Goal: Obtain resource: Obtain resource

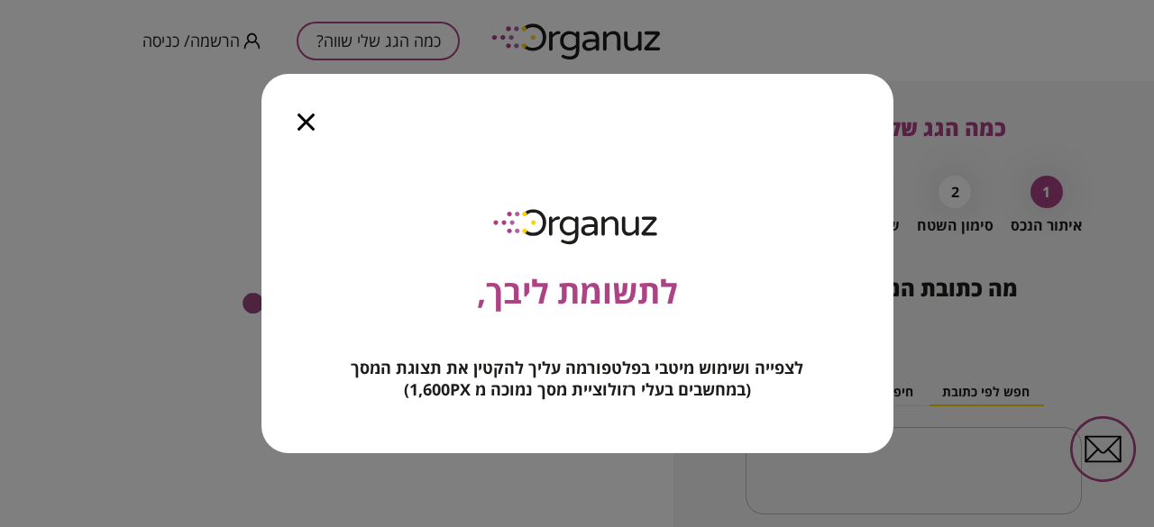
click at [303, 120] on icon "button" at bounding box center [305, 122] width 17 height 17
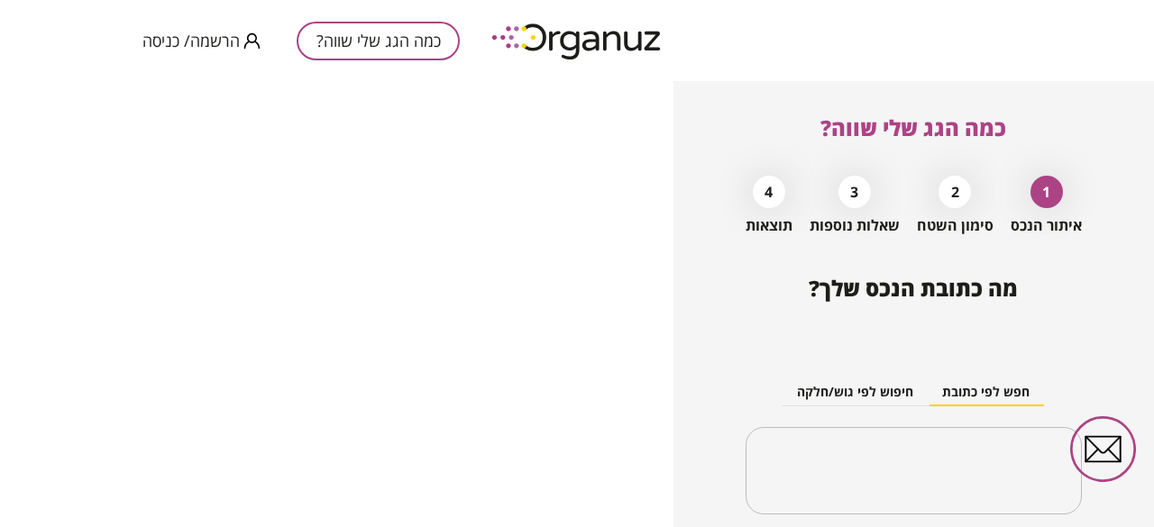
click at [221, 51] on button "הרשמה/ כניסה" at bounding box center [201, 41] width 118 height 23
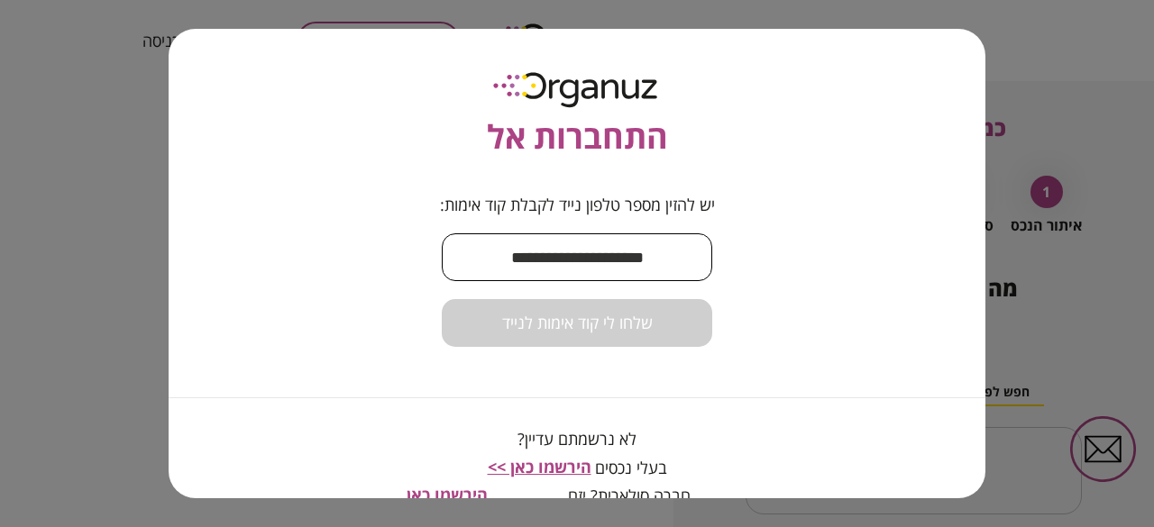
click at [535, 256] on input "text" at bounding box center [577, 257] width 270 height 53
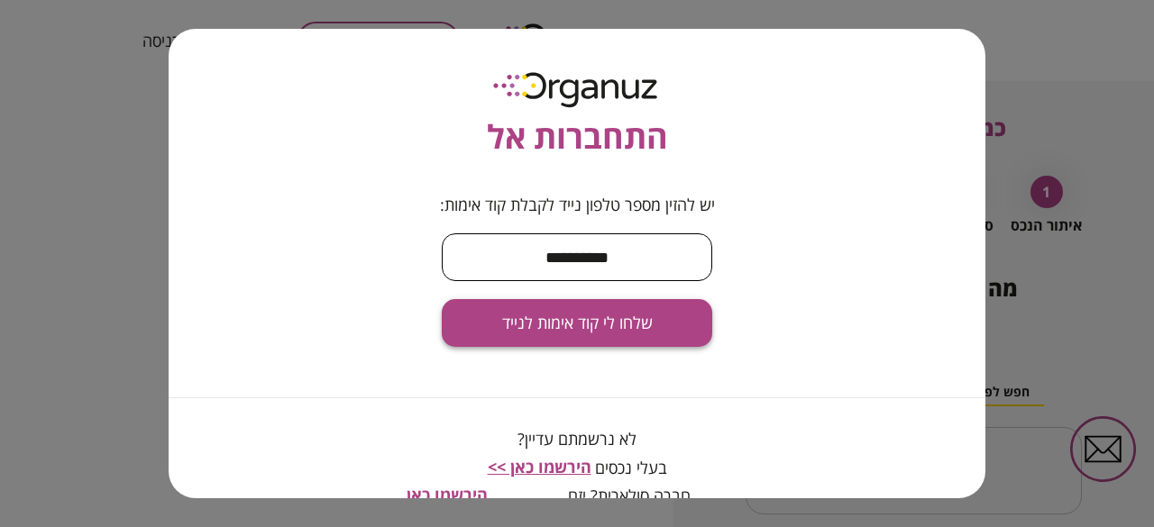
type input "**********"
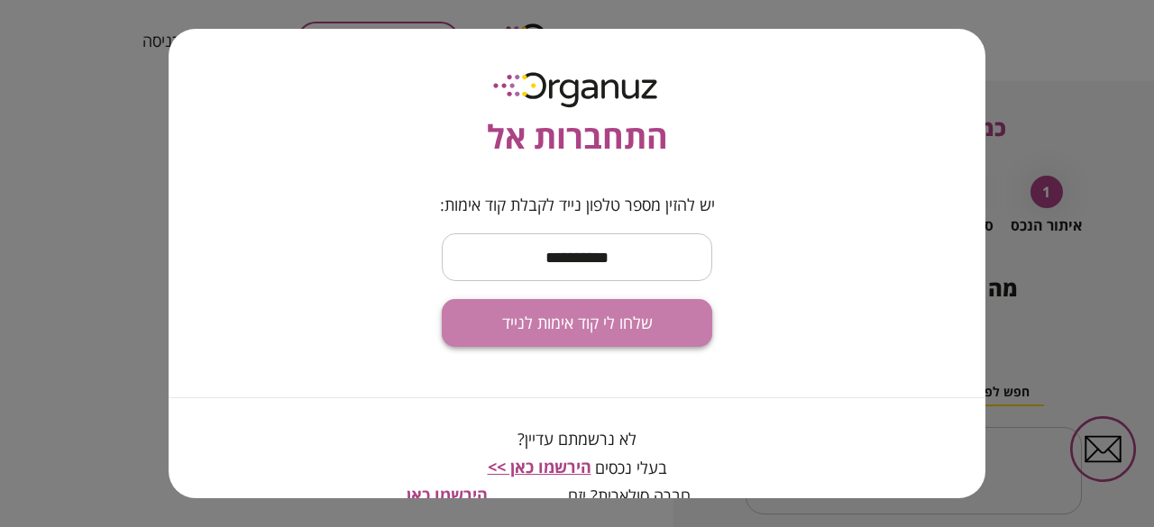
click at [597, 324] on span "שלחו לי קוד אימות לנייד" at bounding box center [577, 324] width 151 height 20
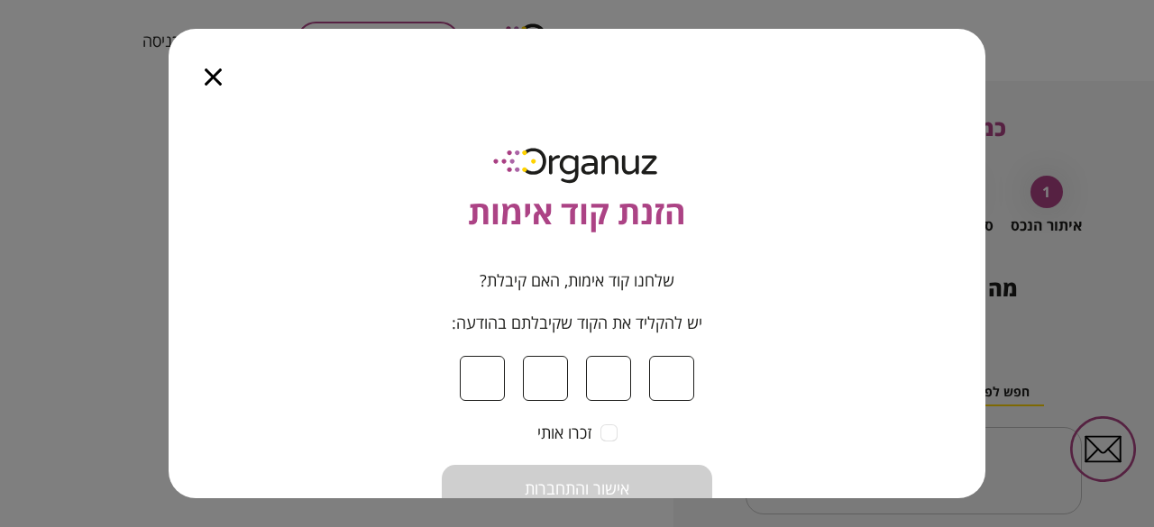
type input "*"
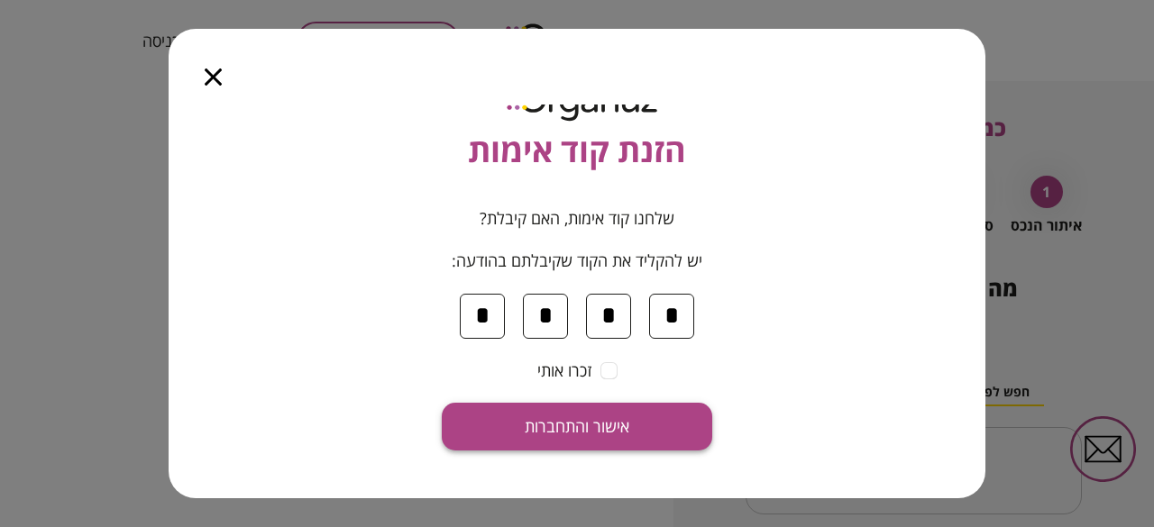
scroll to position [90, 0]
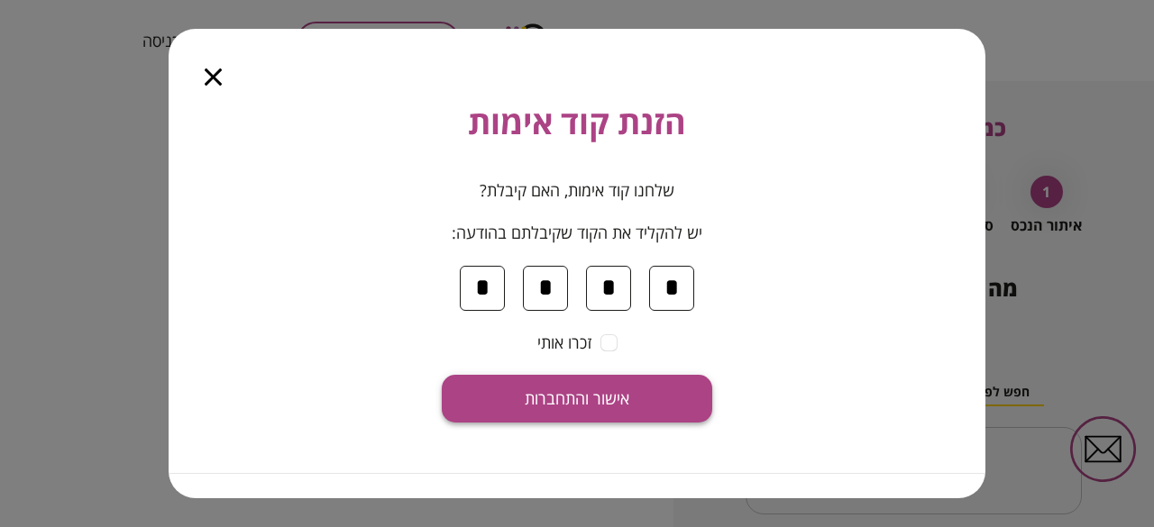
type input "*"
click at [598, 378] on button "אישור והתחברות" at bounding box center [577, 399] width 270 height 48
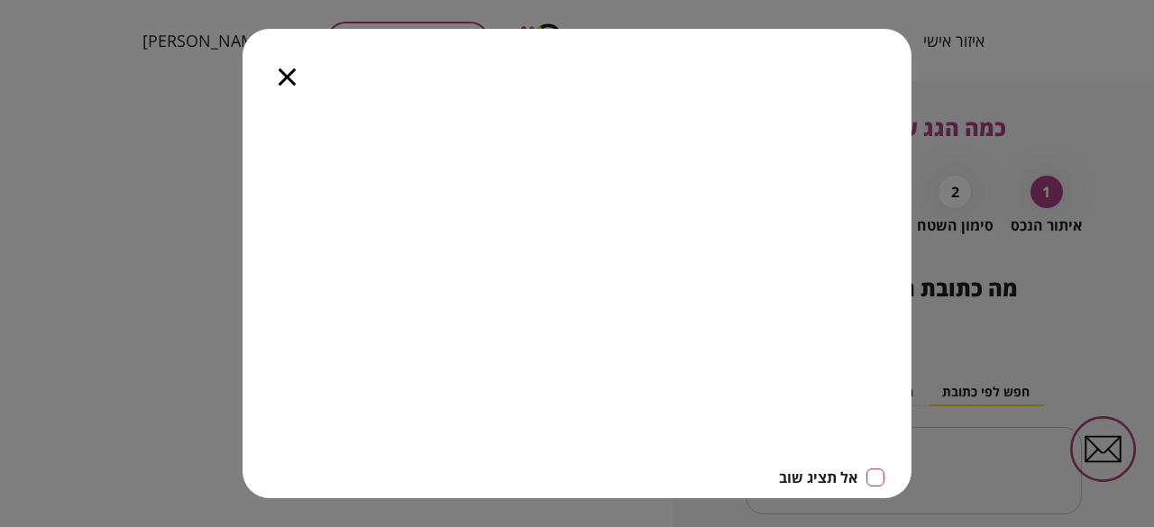
click at [297, 80] on div at bounding box center [286, 67] width 89 height 76
click at [294, 77] on icon "button" at bounding box center [286, 76] width 17 height 17
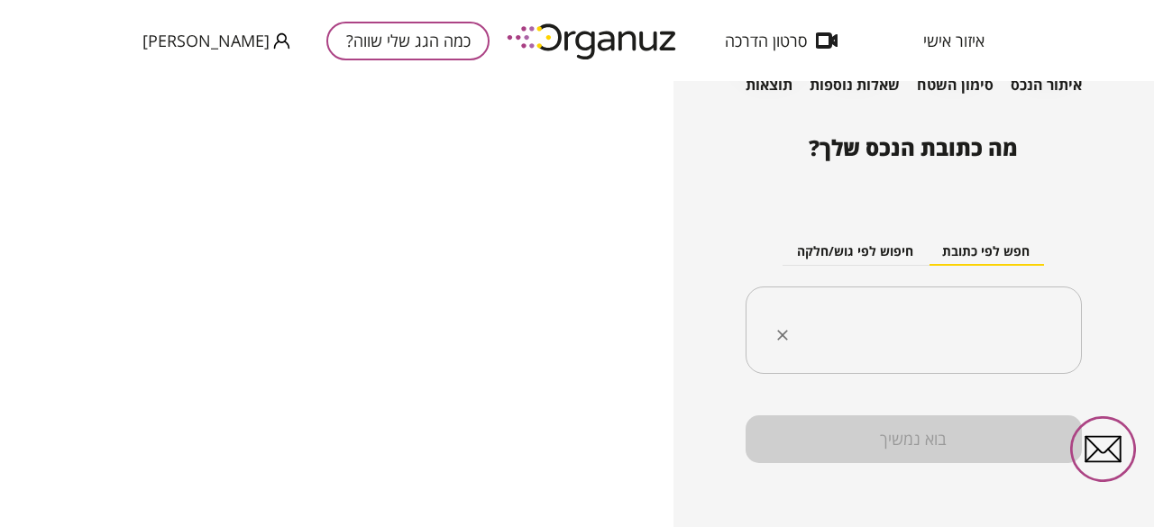
scroll to position [144, 0]
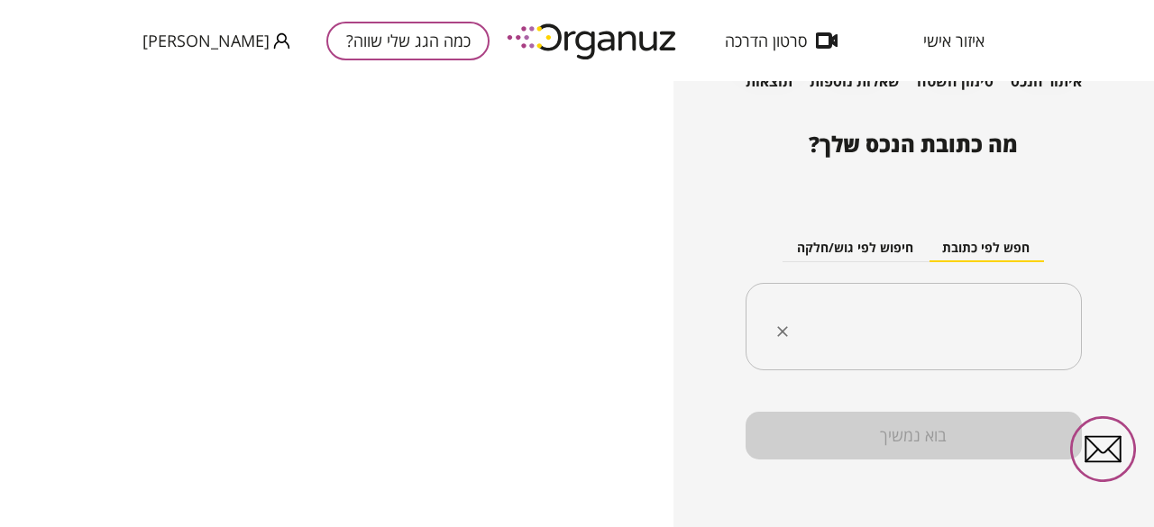
click at [953, 298] on div "​" at bounding box center [913, 327] width 336 height 88
click at [934, 316] on input "text" at bounding box center [920, 327] width 279 height 45
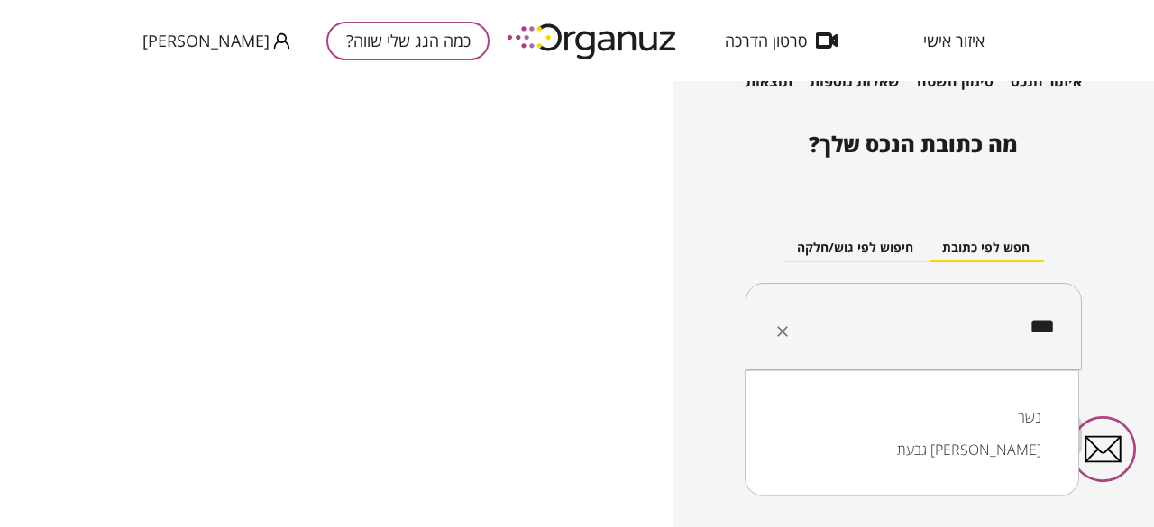
click at [1020, 410] on li "נשר" at bounding box center [912, 417] width 288 height 32
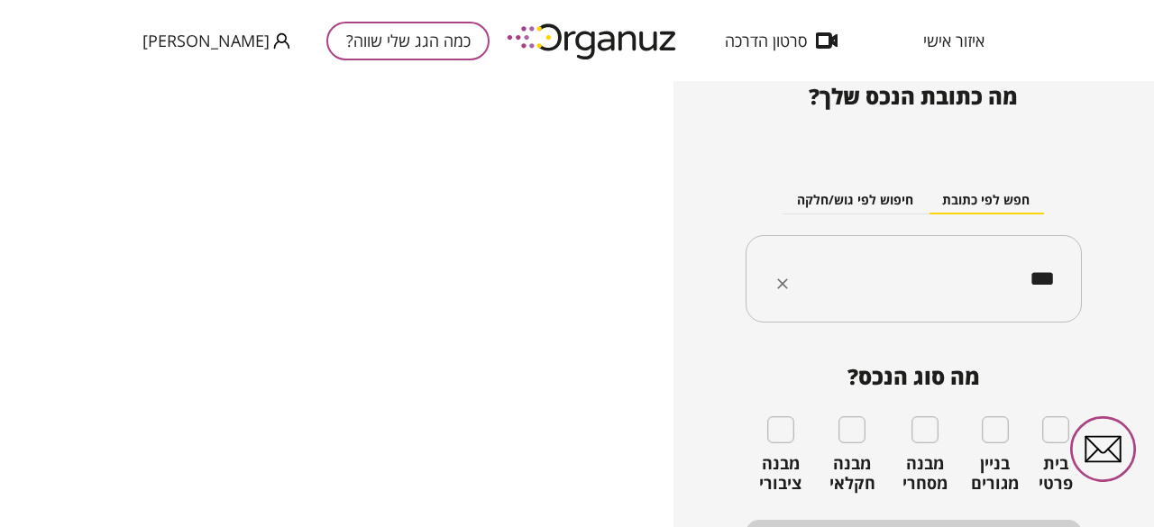
scroll to position [232, 0]
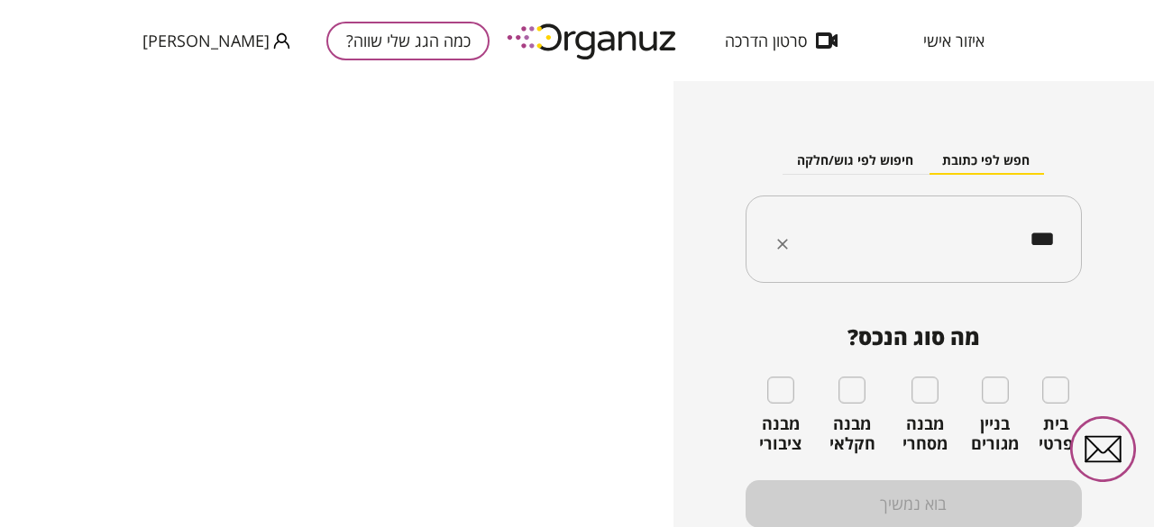
type input "***"
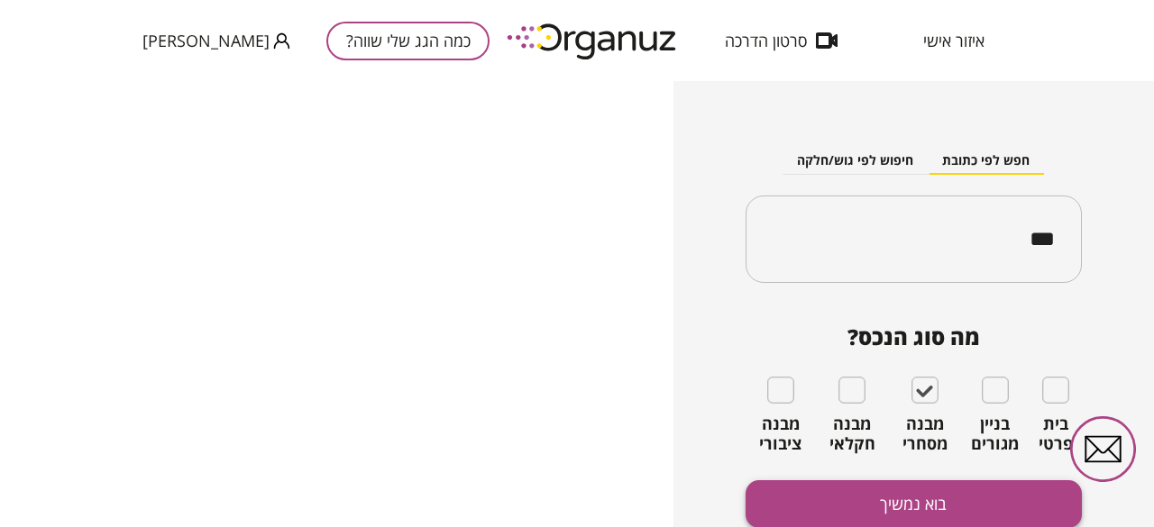
click at [876, 503] on button "בוא נמשיך" at bounding box center [913, 504] width 336 height 48
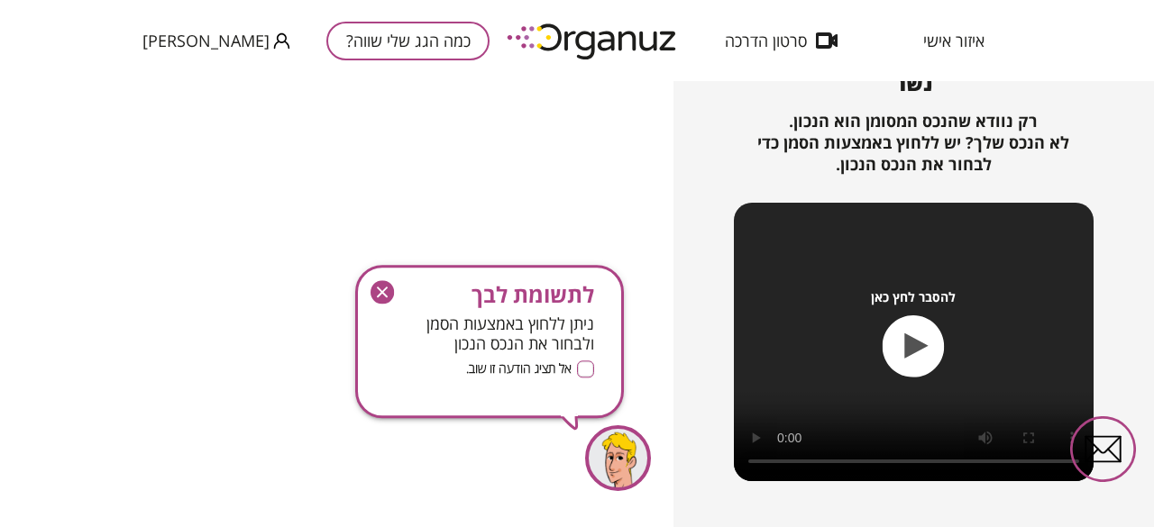
click at [374, 295] on icon "button" at bounding box center [381, 292] width 23 height 23
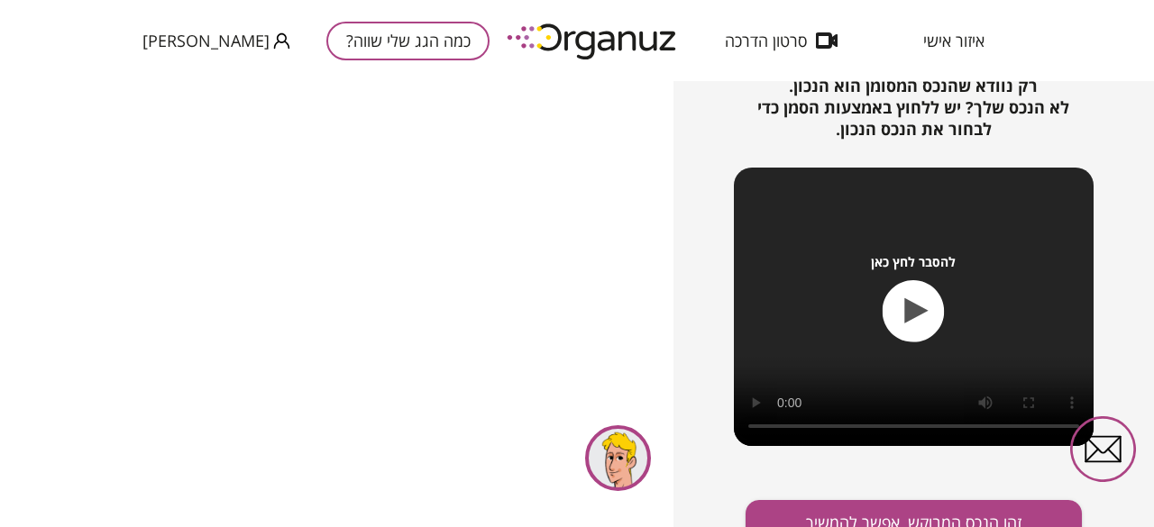
scroll to position [286, 0]
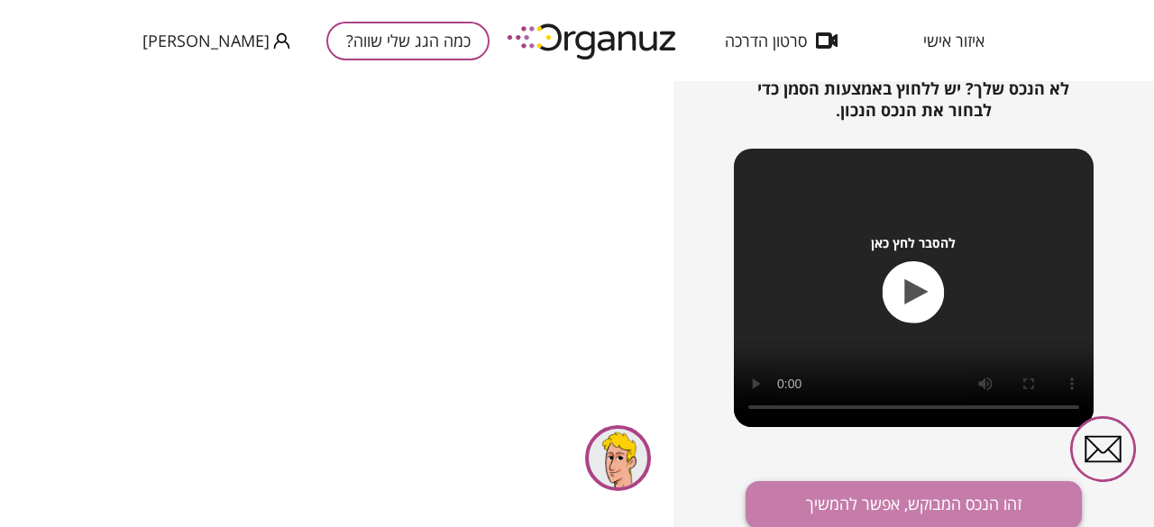
click at [1024, 493] on button "זהו הנכס המבוקש, אפשר להמשיך" at bounding box center [913, 505] width 336 height 48
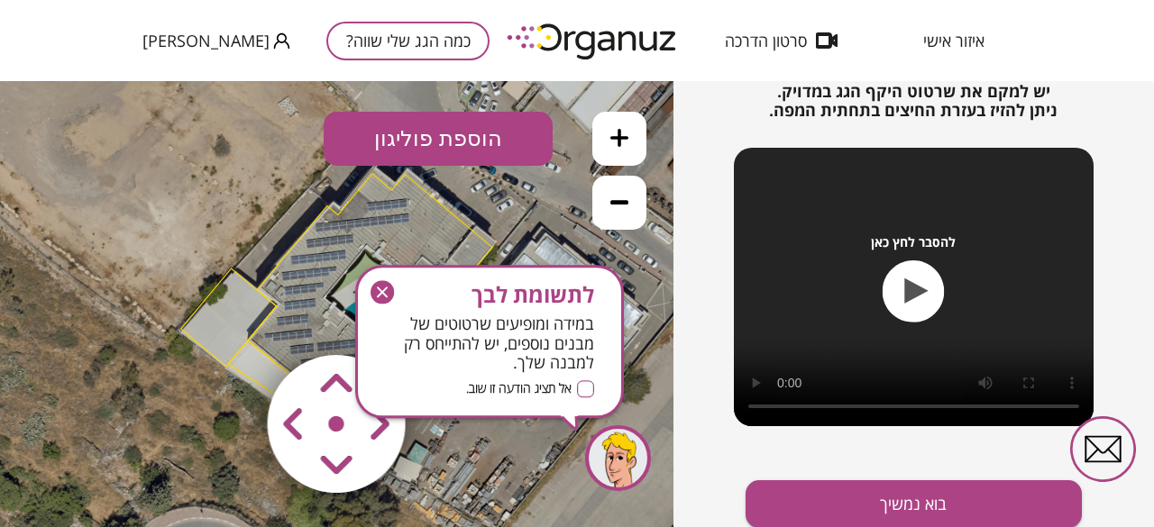
click at [381, 296] on icon "button" at bounding box center [381, 292] width 23 height 23
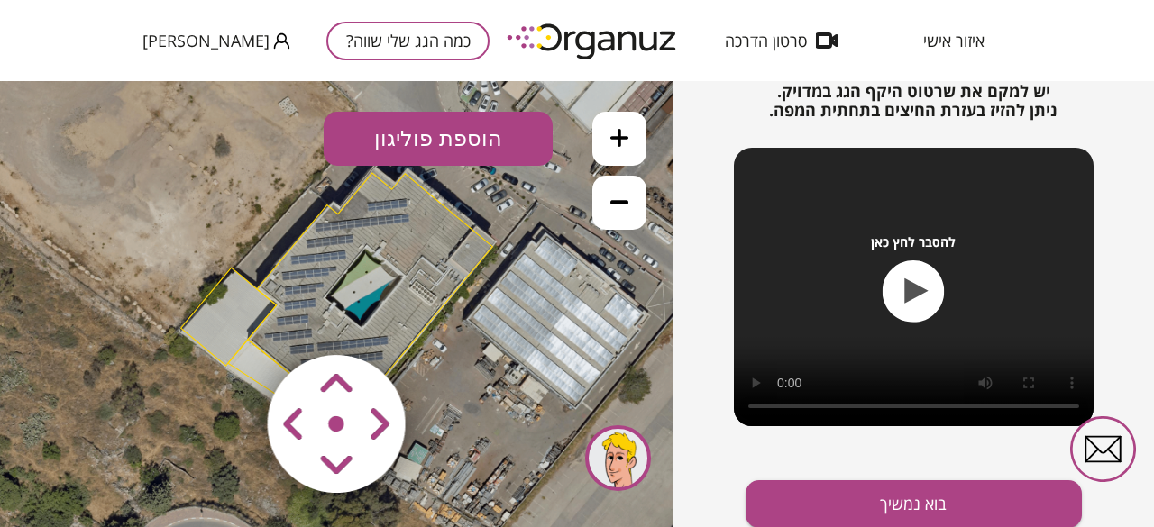
click at [229, 317] on area at bounding box center [229, 317] width 0 height 0
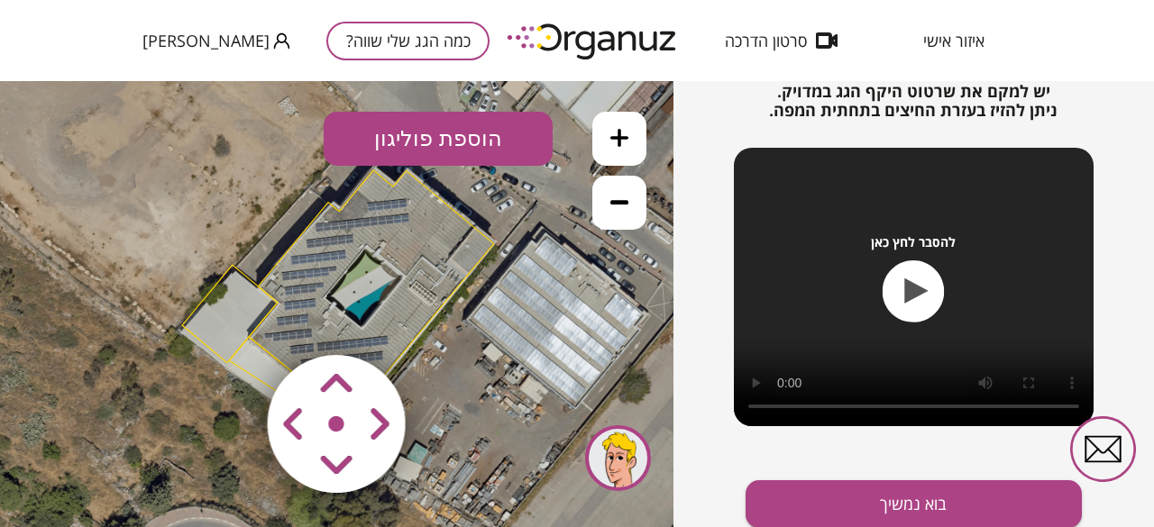
click at [229, 317] on area at bounding box center [229, 317] width 0 height 0
click at [857, 483] on button "בוא נמשיך" at bounding box center [913, 504] width 336 height 48
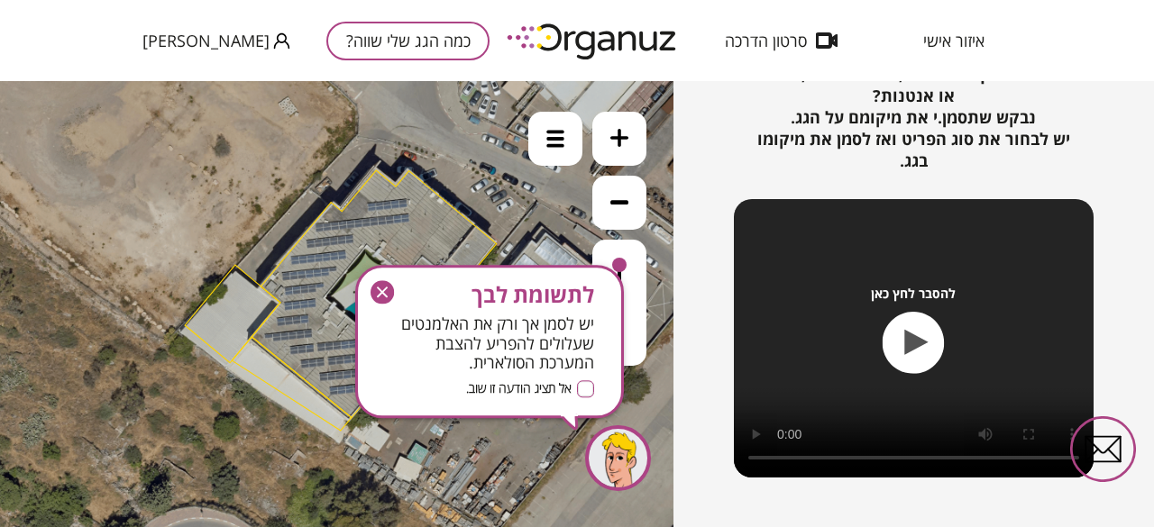
click at [373, 298] on icon "button" at bounding box center [381, 292] width 23 height 23
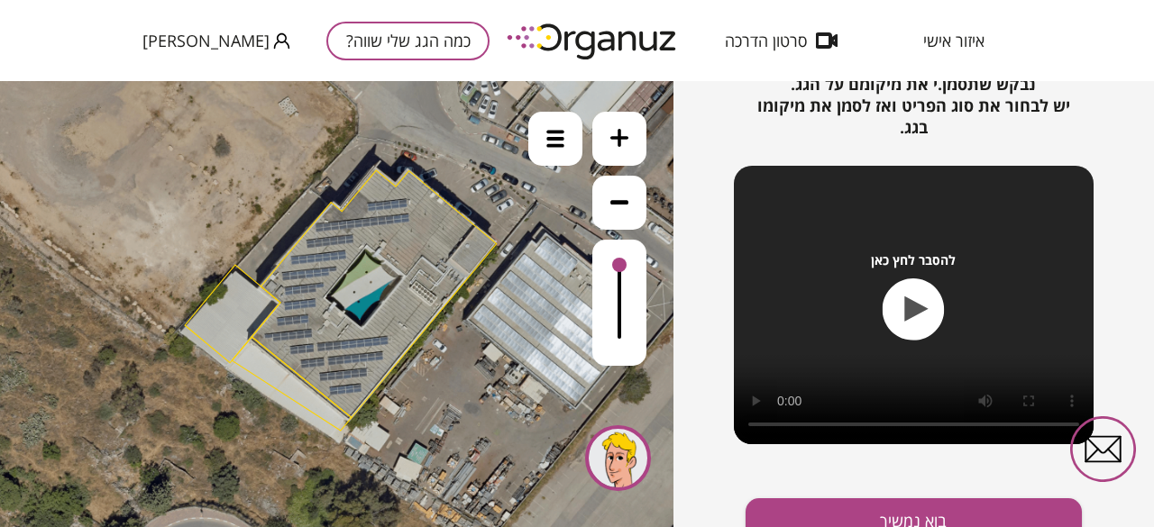
scroll to position [303, 0]
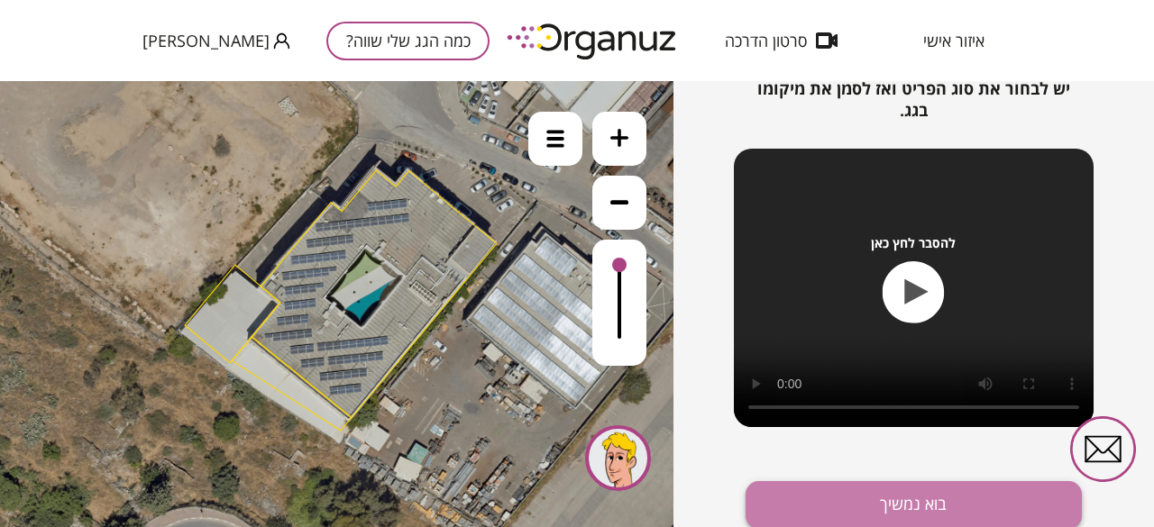
click at [868, 482] on button "בוא נמשיך" at bounding box center [913, 505] width 336 height 48
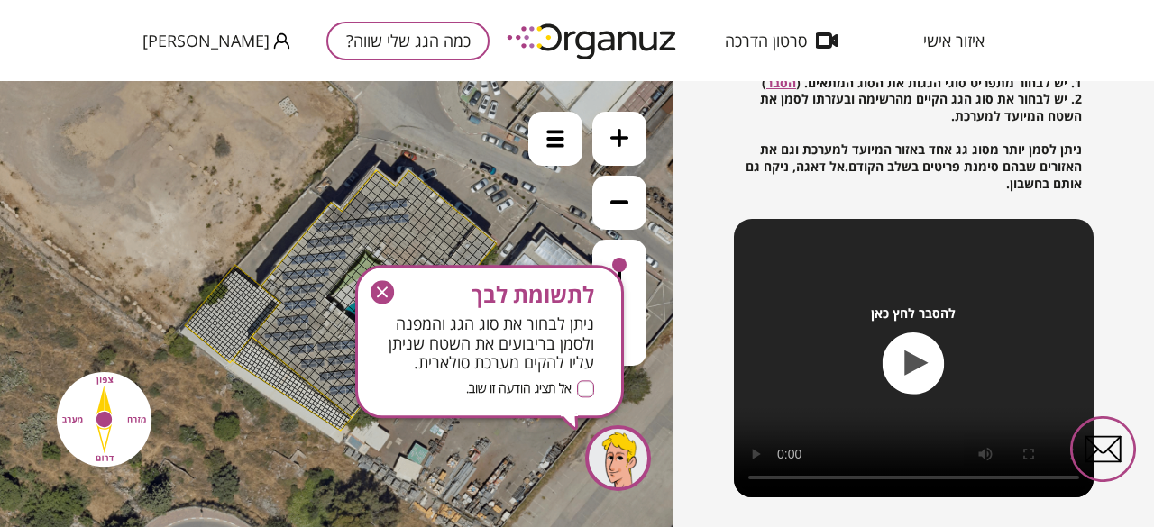
drag, startPoint x: 381, startPoint y: 297, endPoint x: 438, endPoint y: 196, distance: 115.8
click at [381, 297] on icon "button" at bounding box center [381, 292] width 23 height 23
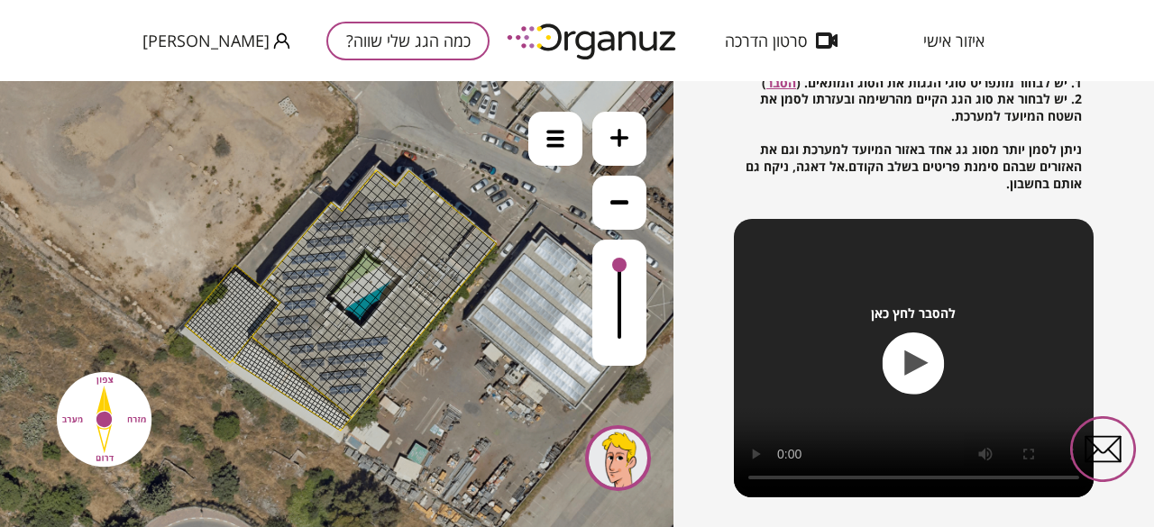
click at [622, 143] on icon at bounding box center [619, 138] width 18 height 18
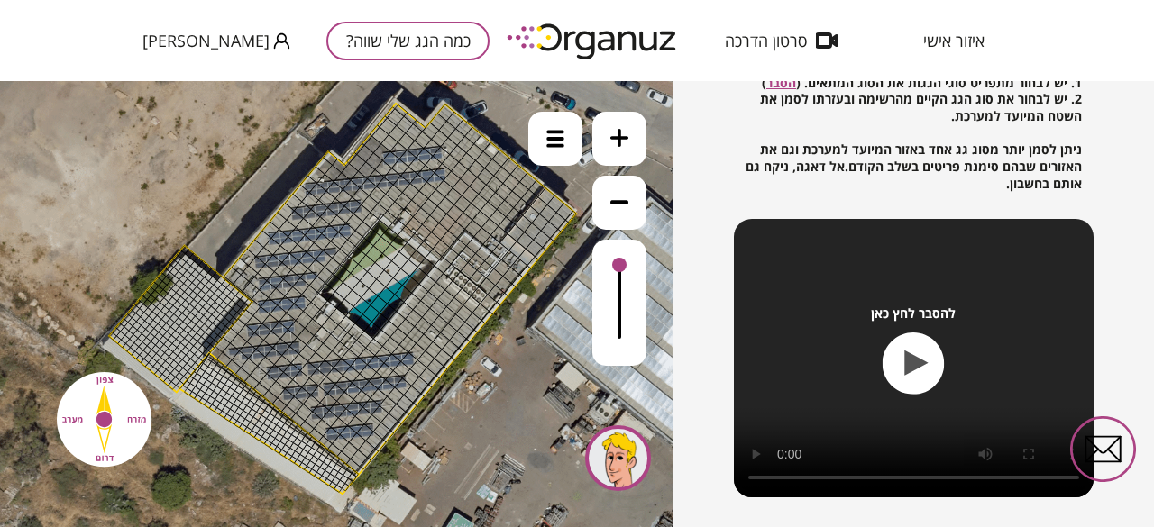
click at [622, 143] on icon at bounding box center [619, 138] width 18 height 18
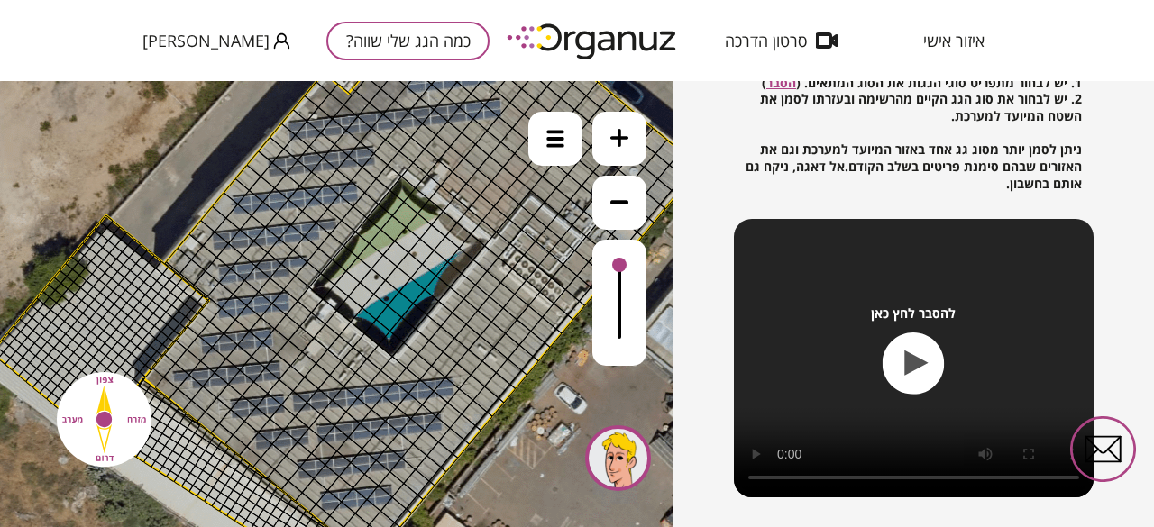
drag, startPoint x: 443, startPoint y: 306, endPoint x: 374, endPoint y: 403, distance: 119.5
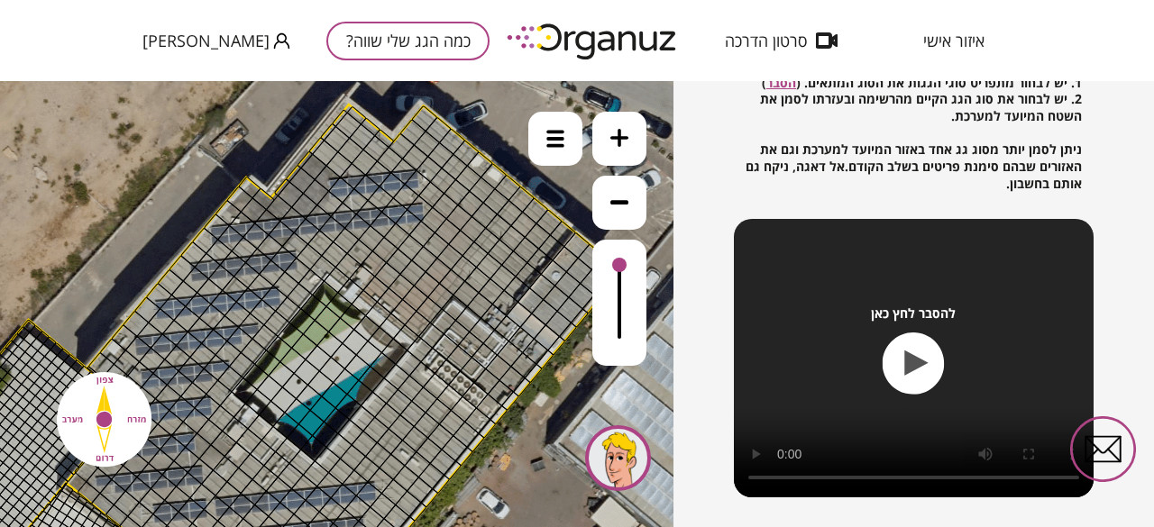
drag, startPoint x: 565, startPoint y: 381, endPoint x: 489, endPoint y: 405, distance: 79.3
click at [494, 477] on icon at bounding box center [260, 411] width 2163 height 2163
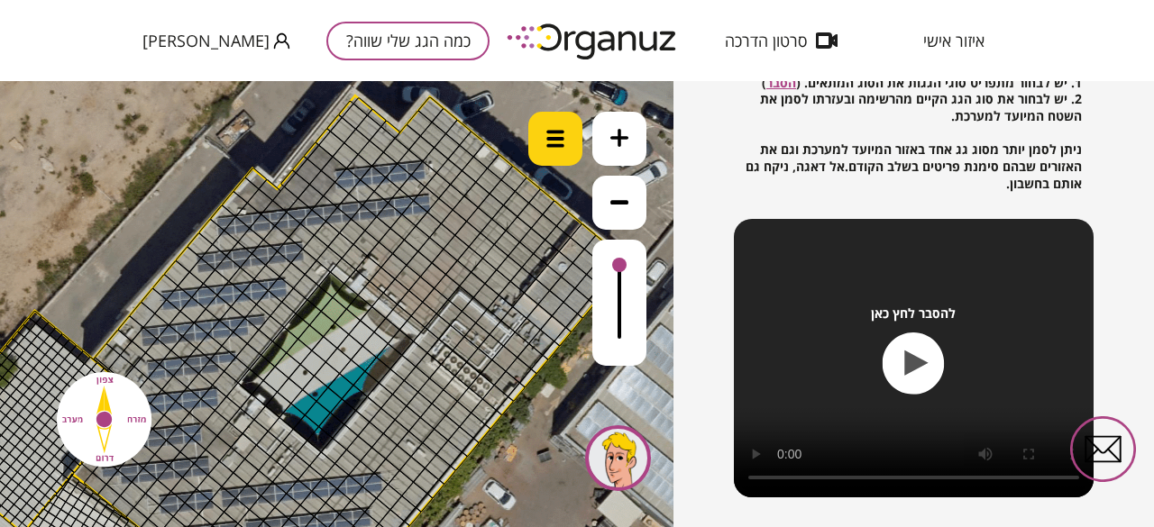
click at [561, 134] on img at bounding box center [555, 139] width 18 height 18
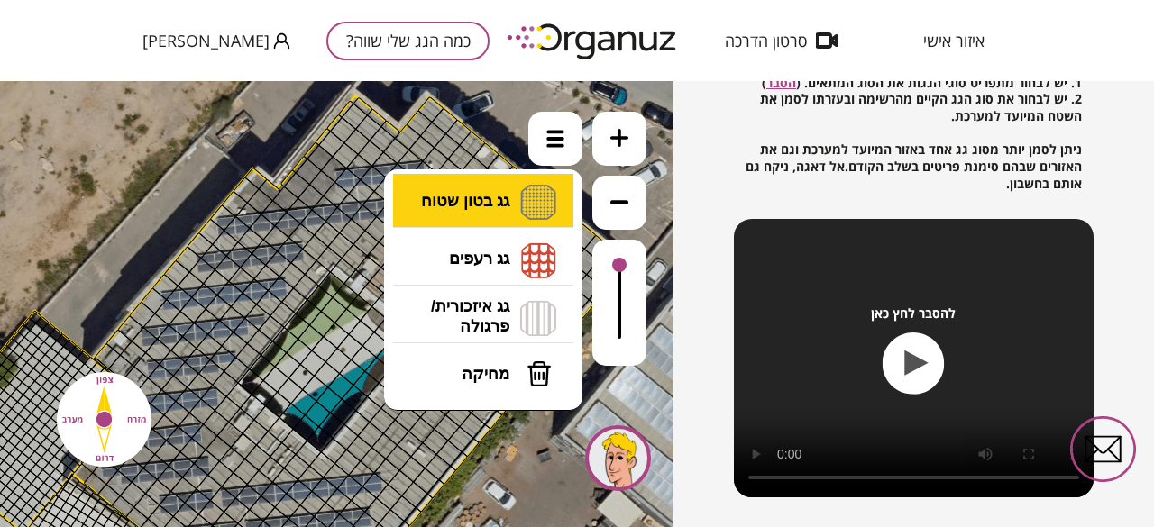
click at [494, 218] on li "גג בטון שטוח מפלס א א מפלס ב ב מפלס ג ג" at bounding box center [482, 203] width 189 height 58
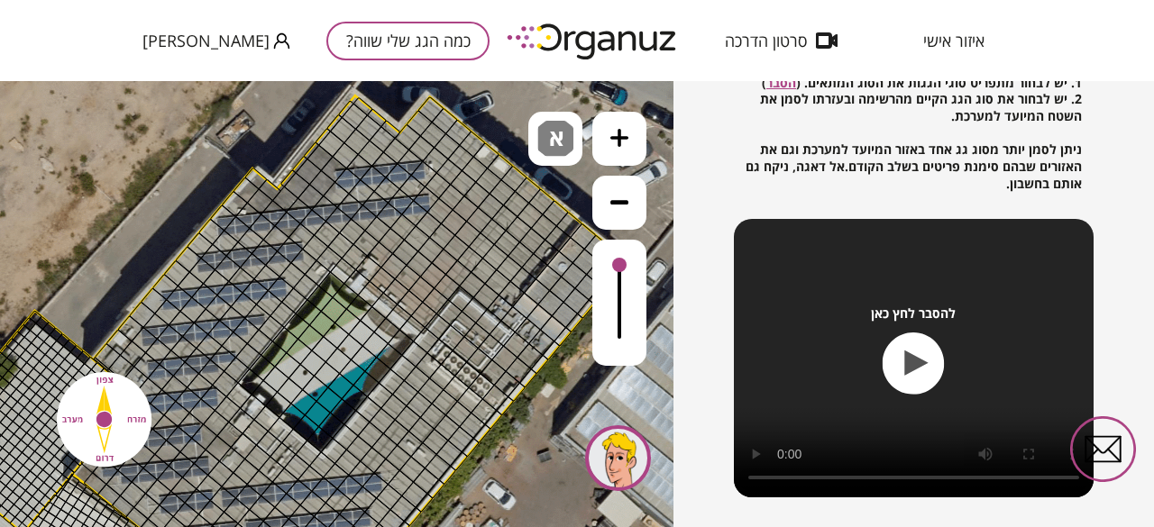
click at [497, 230] on div ".st0 { fill: #FFFFFF; } 10" at bounding box center [336, 304] width 673 height 446
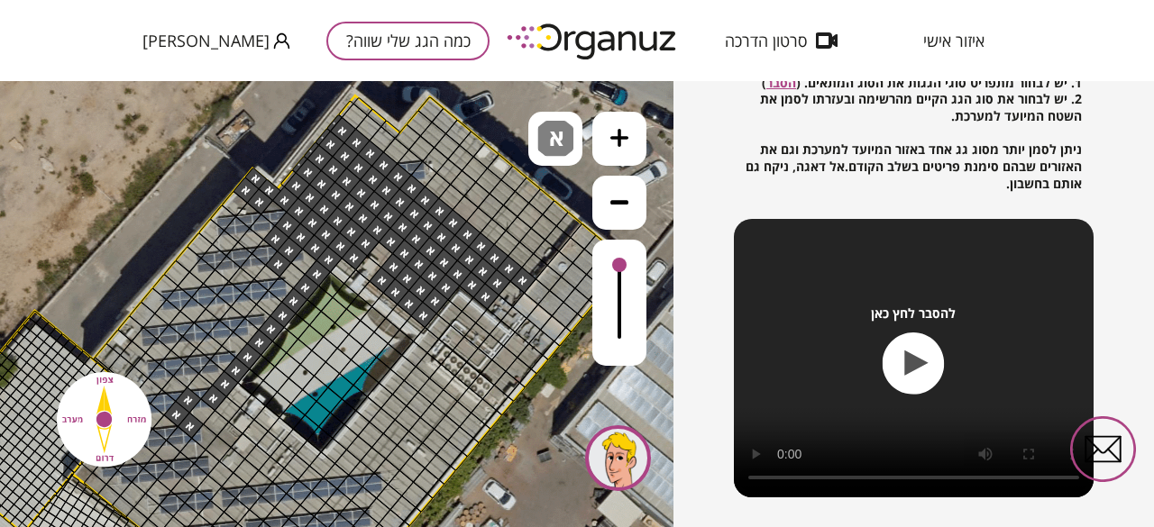
drag, startPoint x: 507, startPoint y: 264, endPoint x: 182, endPoint y: 420, distance: 360.8
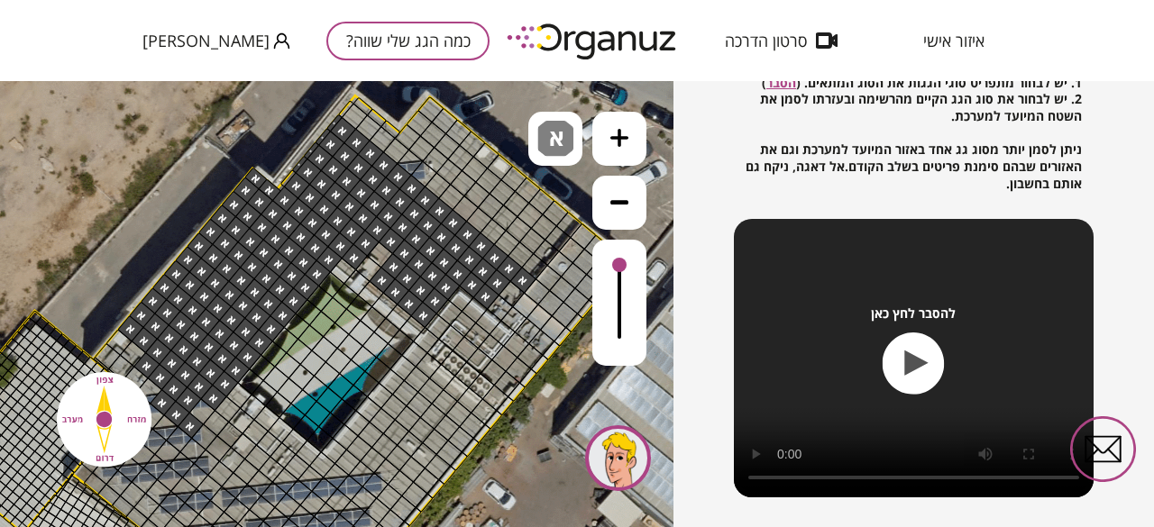
drag, startPoint x: 262, startPoint y: 230, endPoint x: 240, endPoint y: 404, distance: 175.4
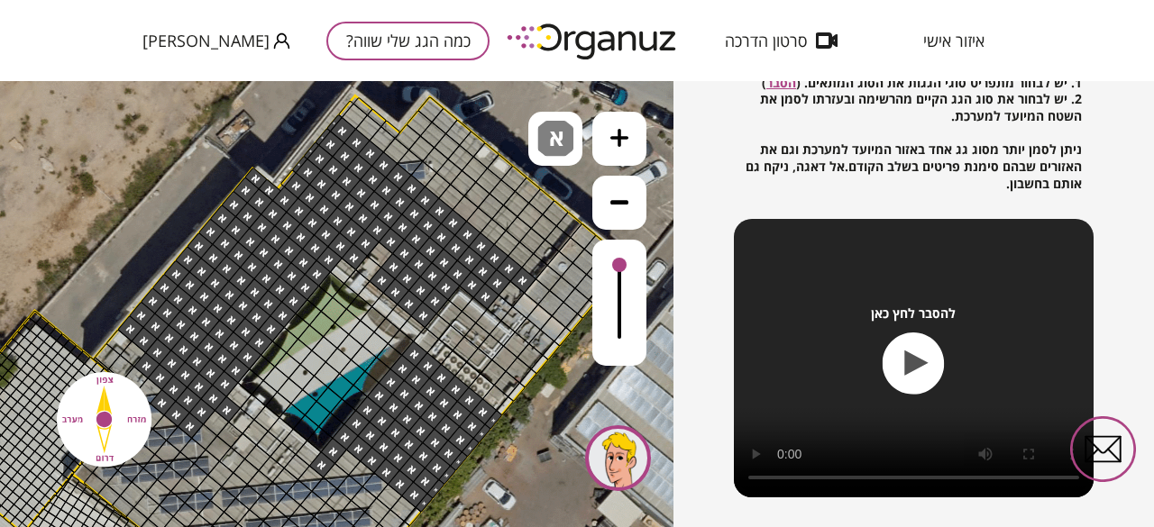
drag, startPoint x: 415, startPoint y: 361, endPoint x: 466, endPoint y: 480, distance: 129.6
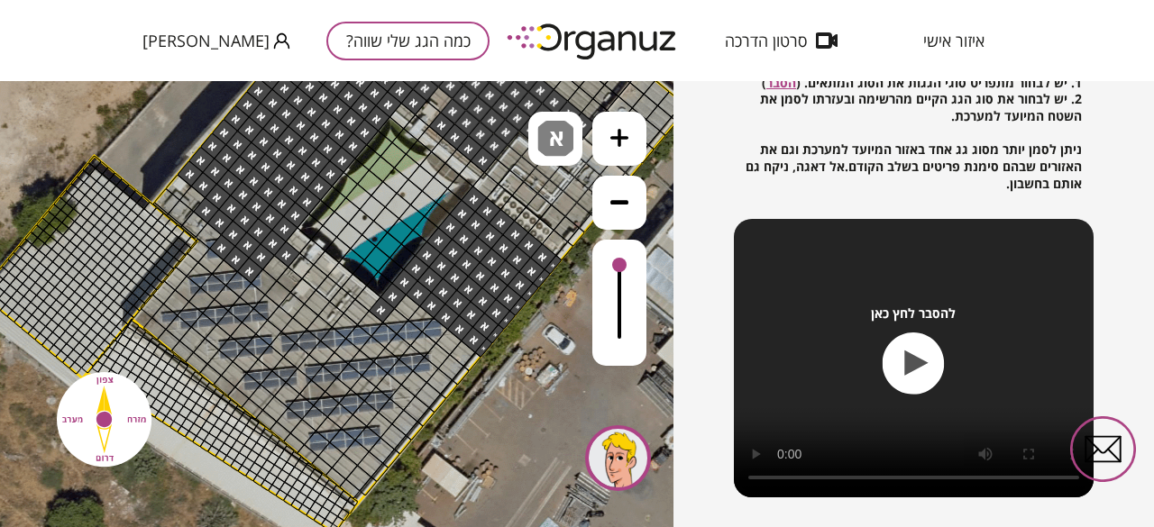
drag, startPoint x: 505, startPoint y: 490, endPoint x: 521, endPoint y: 354, distance: 137.1
click at [562, 335] on icon at bounding box center [326, 247] width 2163 height 2163
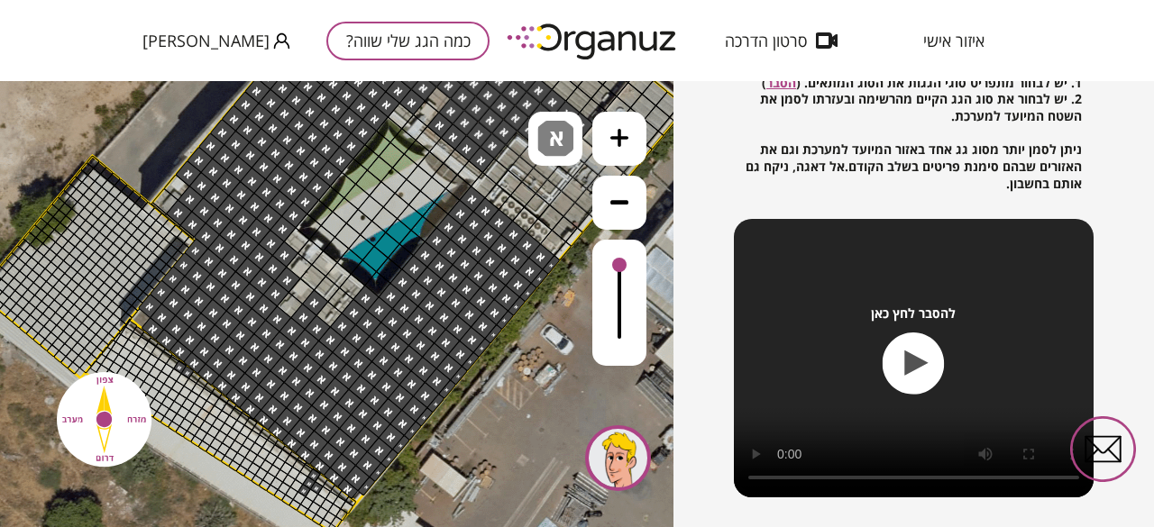
drag, startPoint x: 479, startPoint y: 351, endPoint x: 312, endPoint y: 333, distance: 167.6
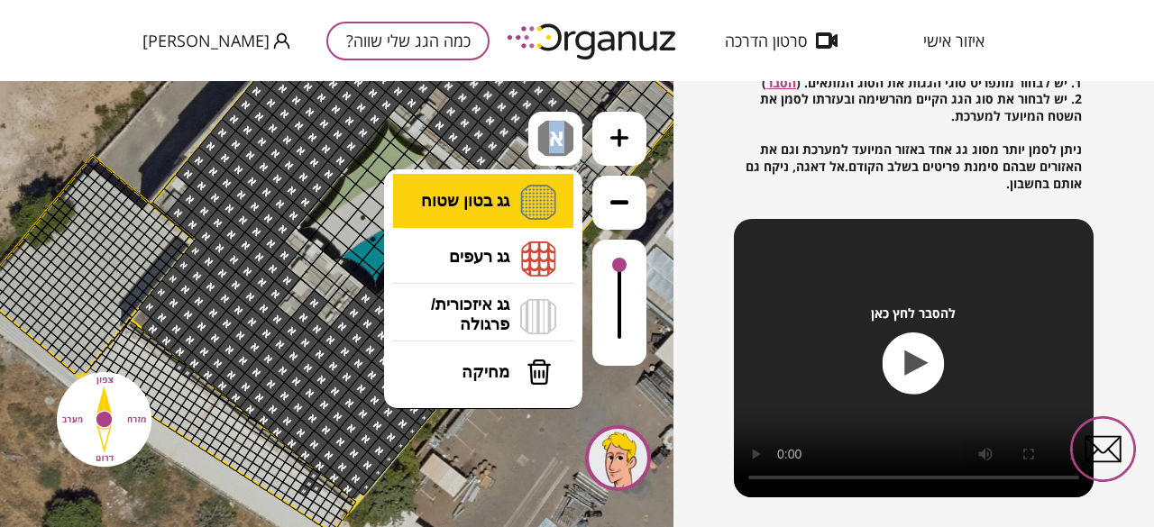
drag, startPoint x: 552, startPoint y: 152, endPoint x: 545, endPoint y: 181, distance: 29.5
click at [552, 158] on div "א" at bounding box center [555, 139] width 54 height 54
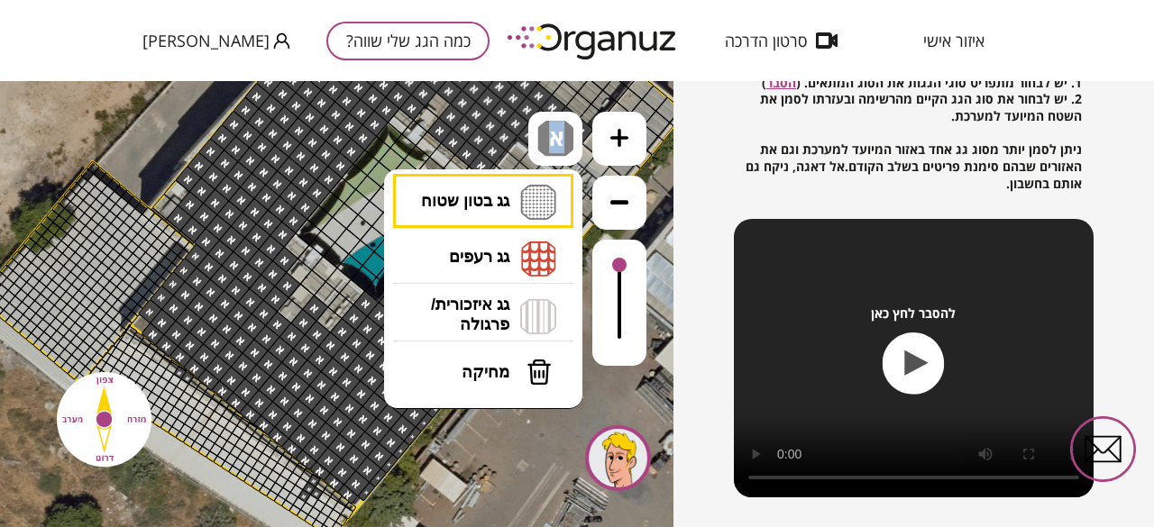
drag, startPoint x: 504, startPoint y: 356, endPoint x: 292, endPoint y: 437, distance: 226.8
click at [502, 358] on button "מחיקה" at bounding box center [484, 372] width 180 height 54
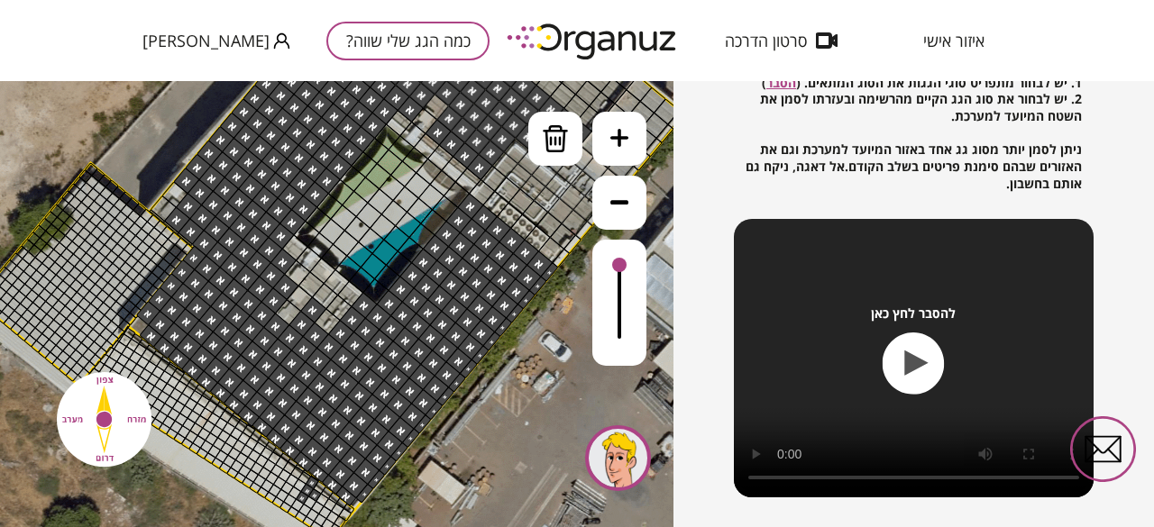
drag, startPoint x: 181, startPoint y: 382, endPoint x: 206, endPoint y: 446, distance: 68.8
drag, startPoint x: 303, startPoint y: 506, endPoint x: 303, endPoint y: 490, distance: 15.3
drag, startPoint x: 175, startPoint y: 218, endPoint x: 179, endPoint y: 204, distance: 15.1
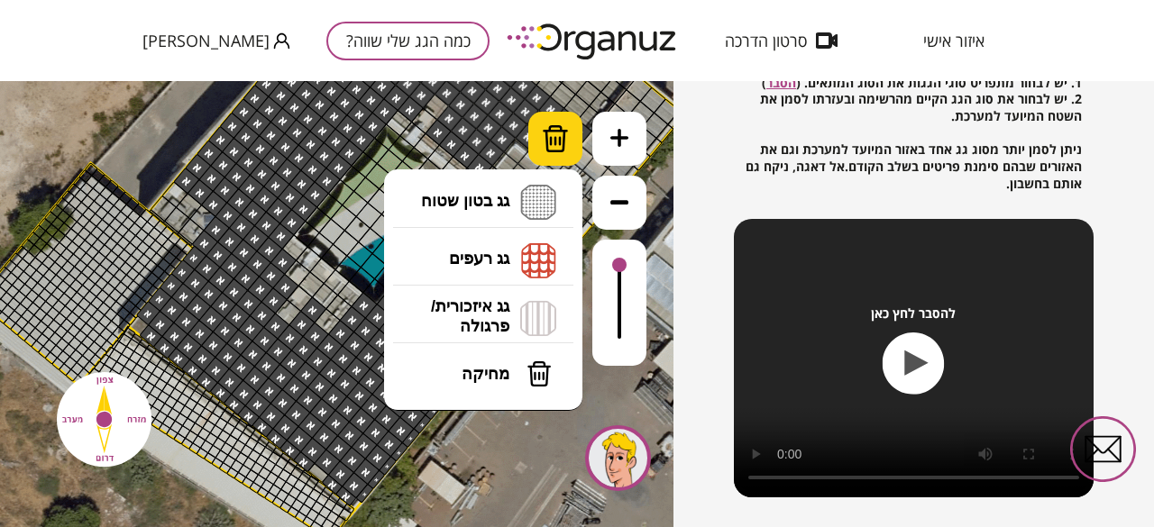
drag, startPoint x: 571, startPoint y: 132, endPoint x: 561, endPoint y: 149, distance: 20.3
click at [565, 142] on div at bounding box center [555, 139] width 54 height 54
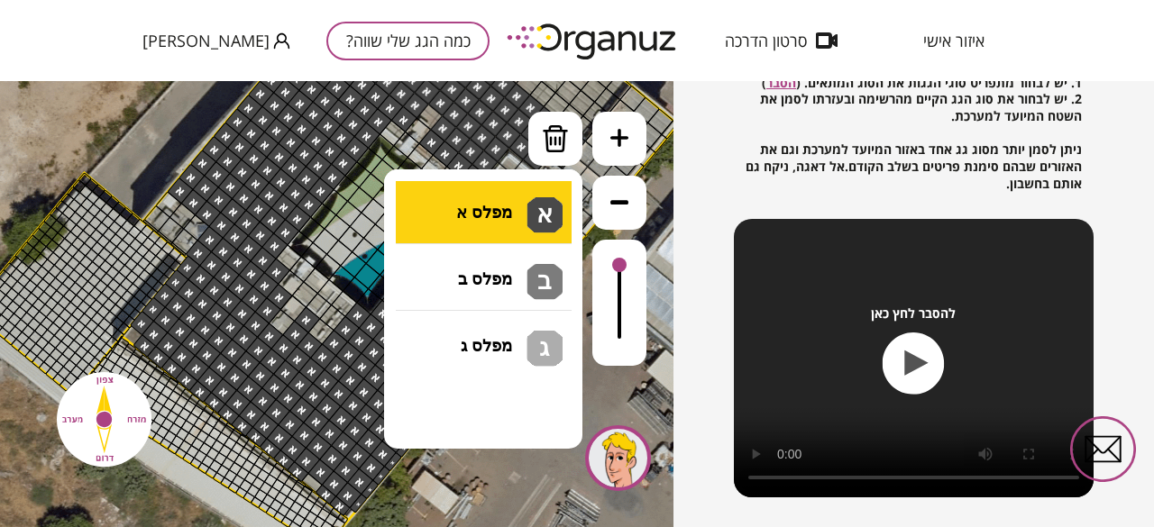
click at [516, 187] on li "גג בטון שטוח מפלס א א מפלס ב ב מפלס ג ג" at bounding box center [482, 203] width 189 height 58
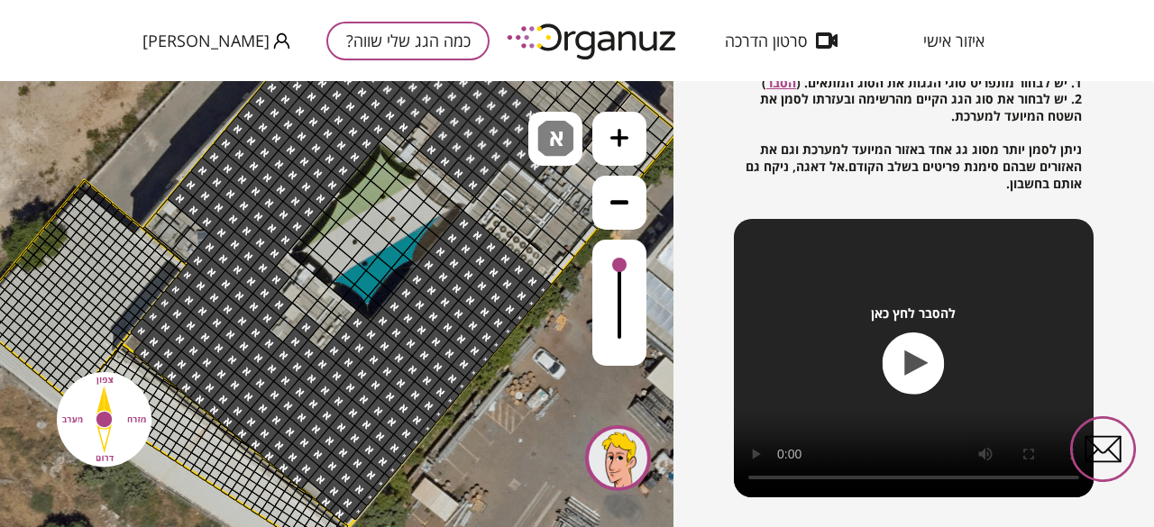
drag, startPoint x: 517, startPoint y: 208, endPoint x: 488, endPoint y: 278, distance: 75.2
click at [515, 212] on div ".st0 { fill: #FFFFFF; } 10" at bounding box center [336, 304] width 673 height 446
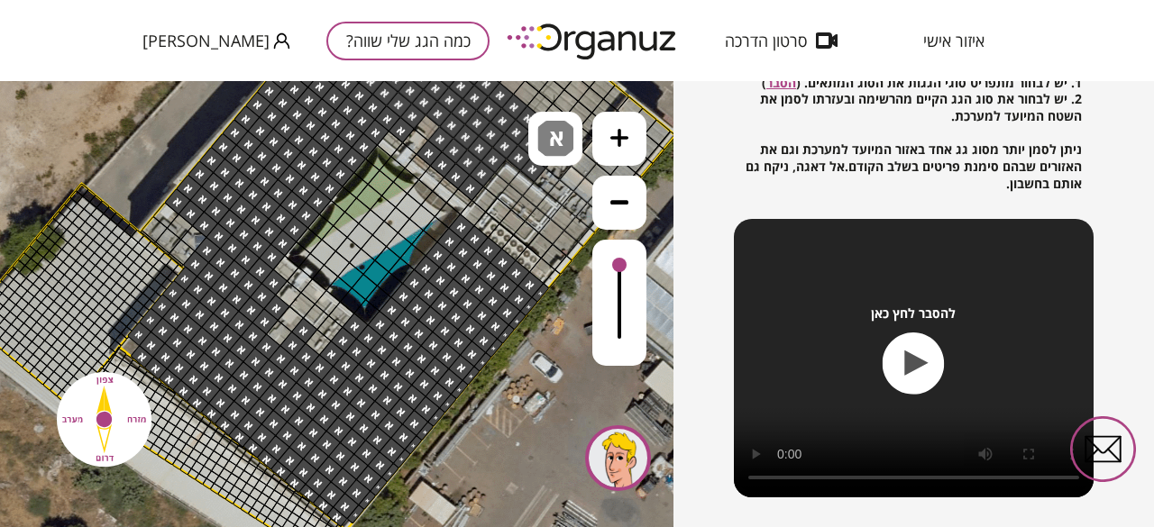
click at [310, 493] on div at bounding box center [309, 494] width 22 height 21
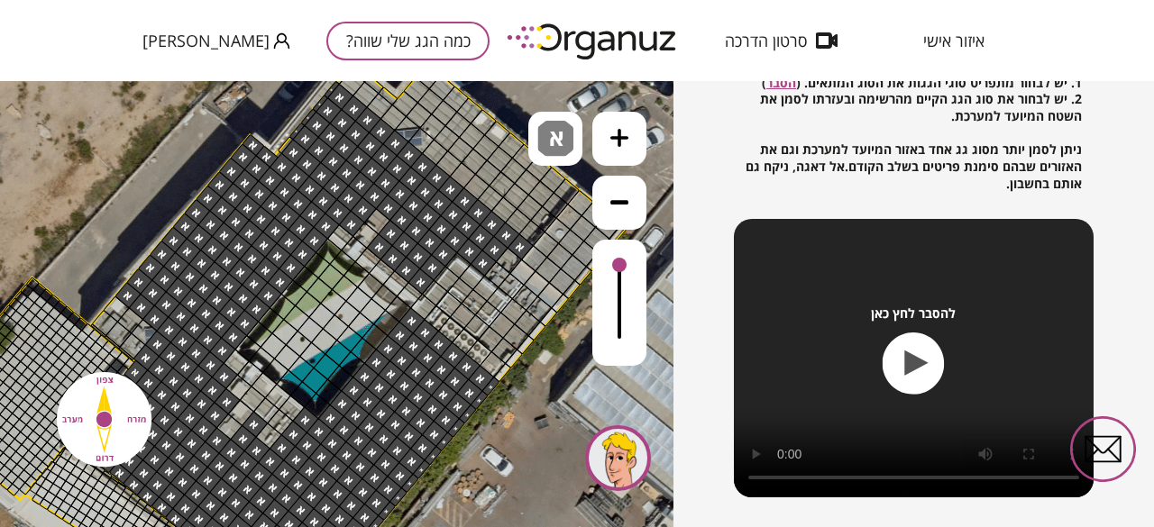
drag, startPoint x: 560, startPoint y: 314, endPoint x: 521, endPoint y: 387, distance: 82.7
click at [509, 406] on icon at bounding box center [264, 369] width 2163 height 2163
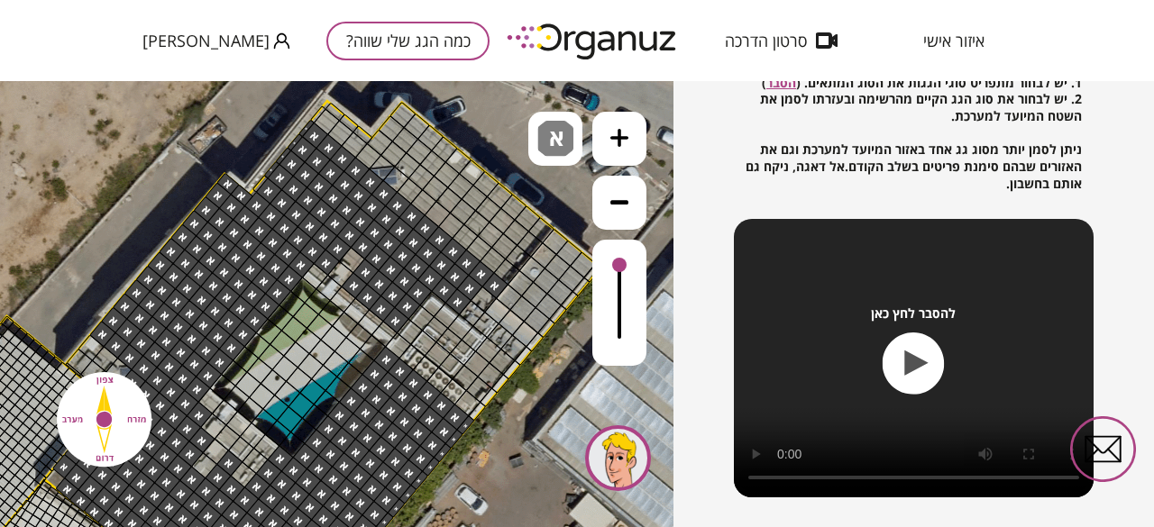
drag, startPoint x: 537, startPoint y: 383, endPoint x: 521, endPoint y: 381, distance: 16.3
click at [520, 406] on icon at bounding box center [238, 408] width 2163 height 2163
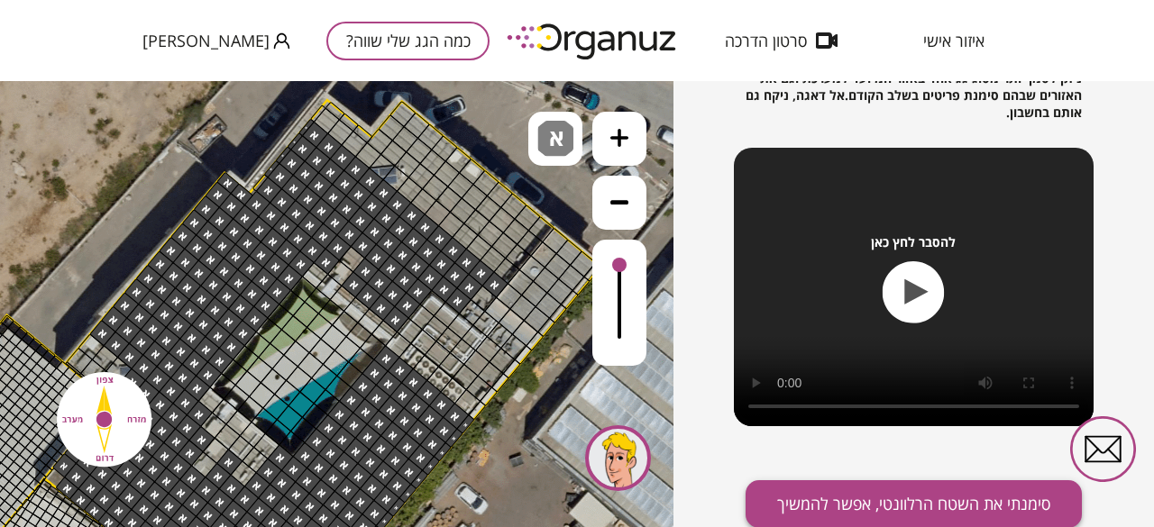
click at [977, 495] on button "סימנתי את השטח הרלוונטי, אפשר להמשיך" at bounding box center [913, 504] width 336 height 48
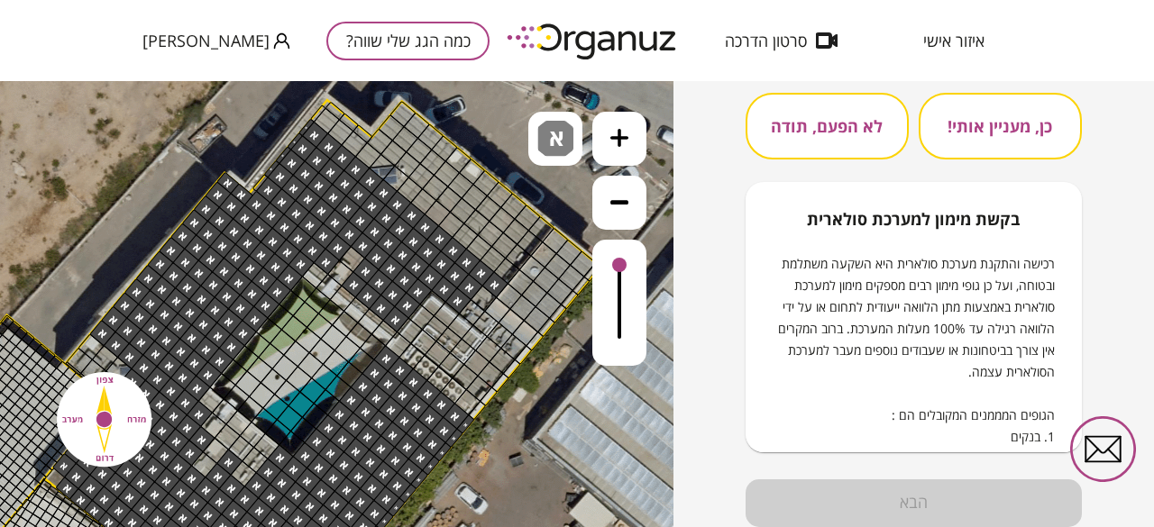
scroll to position [266, 0]
click at [858, 140] on button "לא הפעם, תודה" at bounding box center [826, 128] width 163 height 67
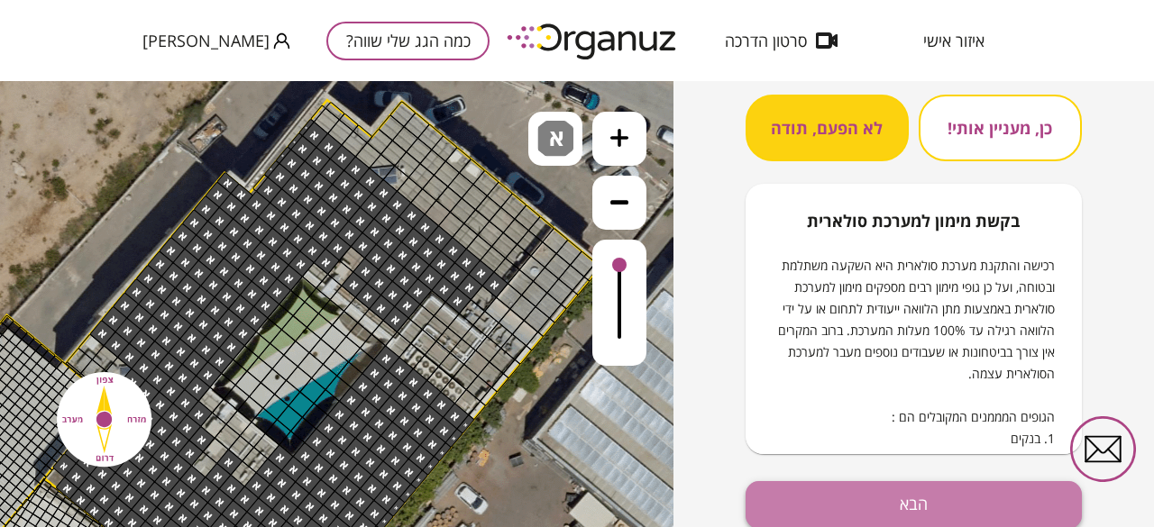
click at [905, 490] on button "הבא" at bounding box center [913, 505] width 336 height 48
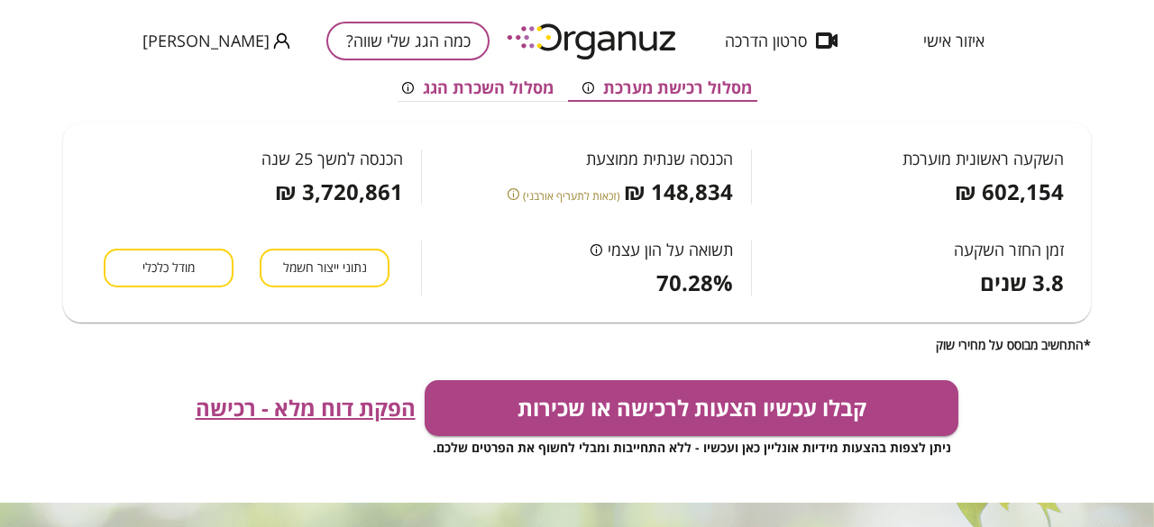
scroll to position [451, 0]
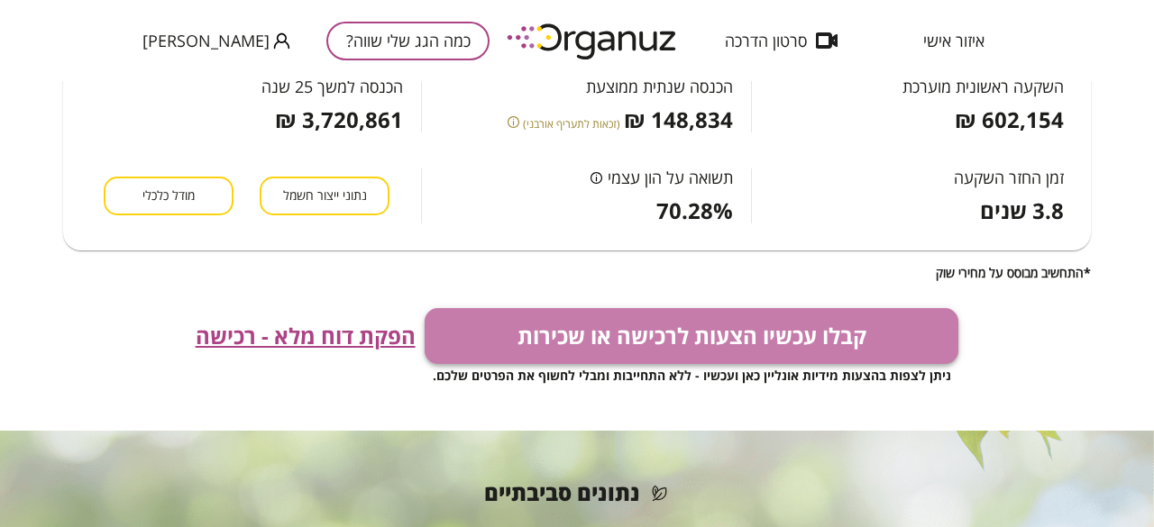
click at [620, 332] on button "קבלו עכשיו הצעות לרכישה או שכירות" at bounding box center [692, 336] width 534 height 56
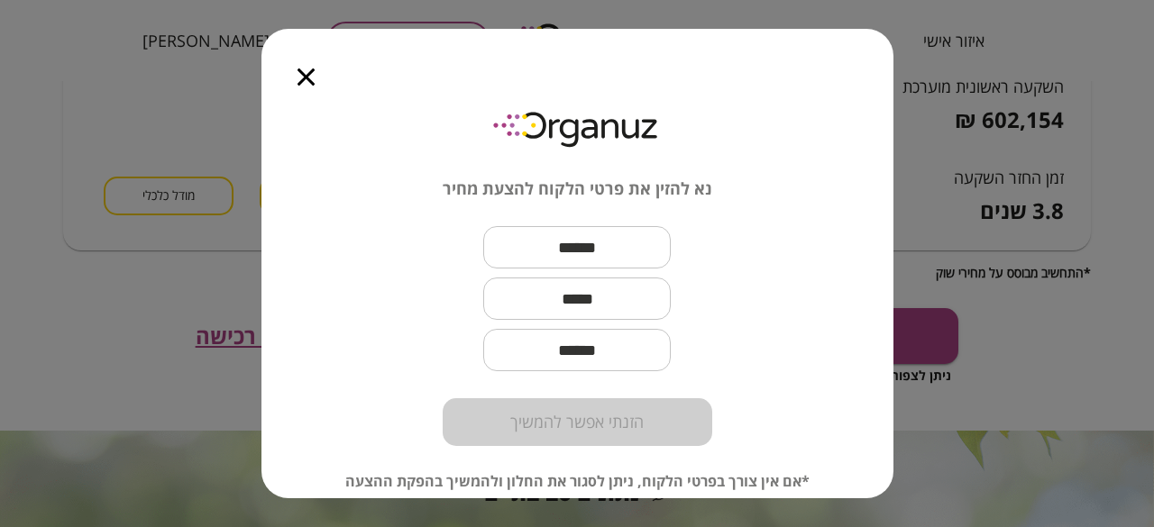
click at [305, 78] on icon "button" at bounding box center [305, 76] width 17 height 17
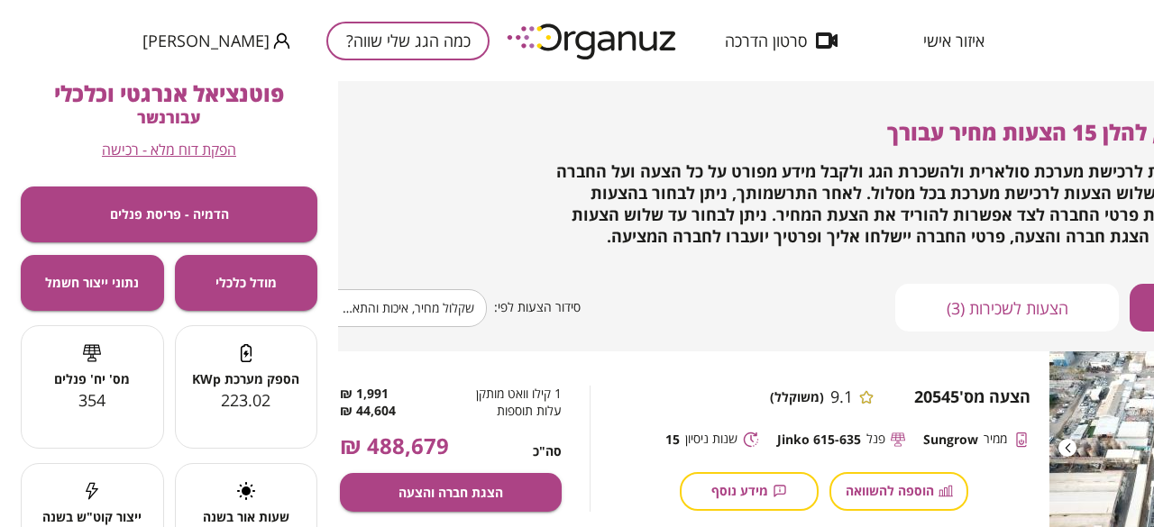
scroll to position [0, 63]
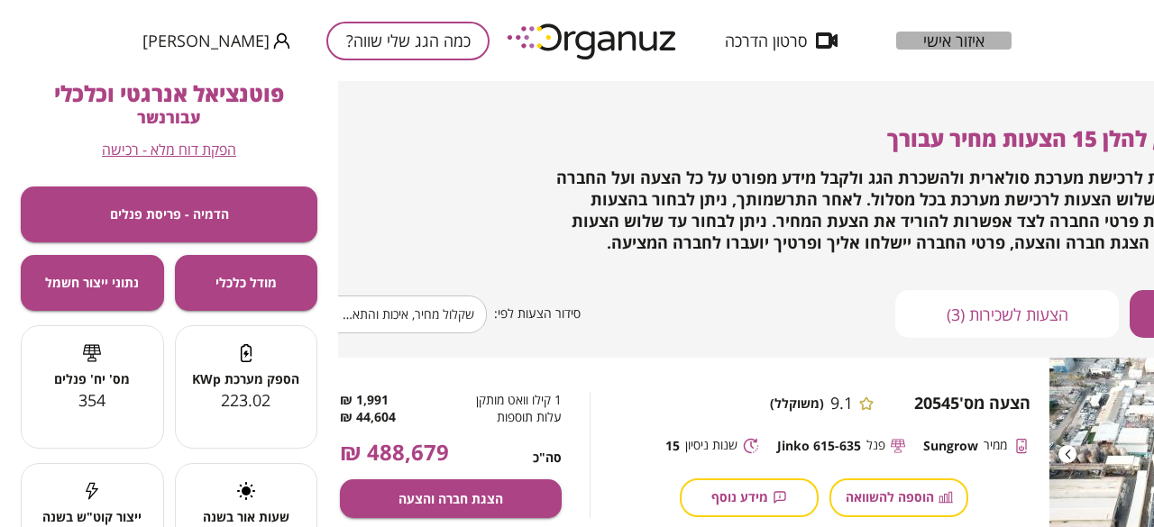
click at [956, 38] on span "איזור אישי" at bounding box center [953, 41] width 61 height 18
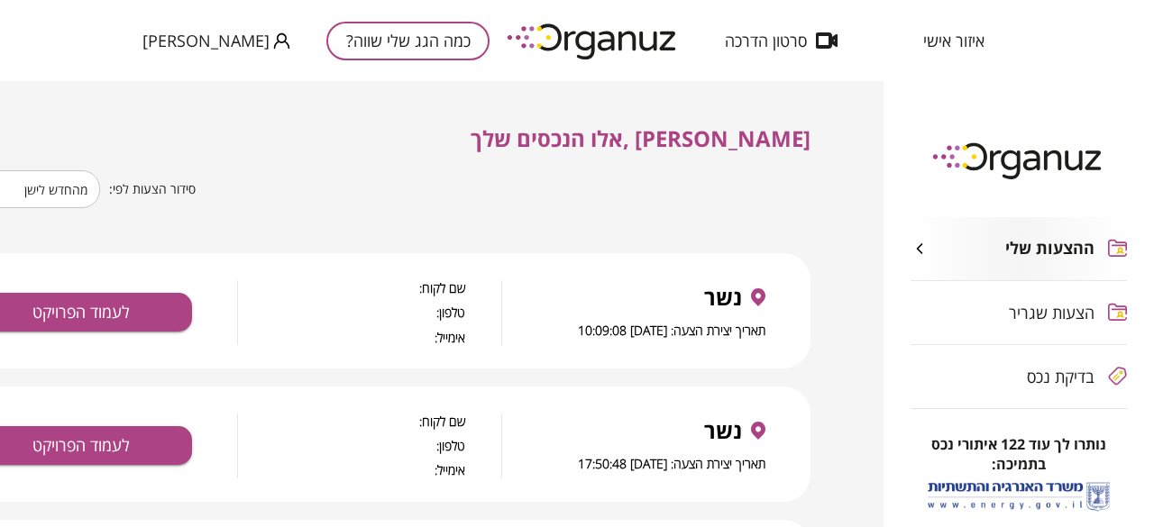
click at [1027, 369] on span "בדיקת נכס" at bounding box center [1061, 377] width 68 height 18
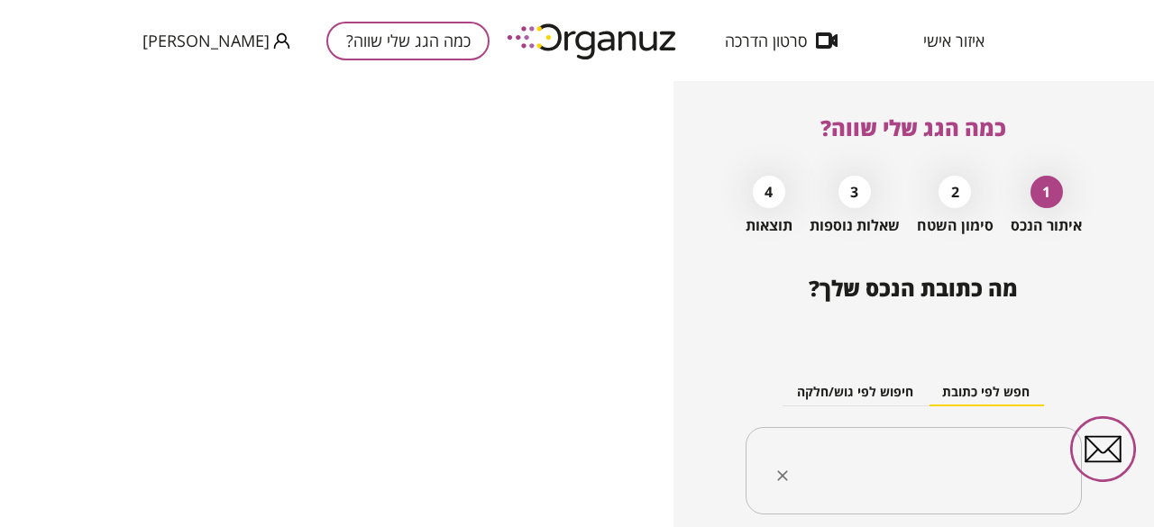
click at [934, 457] on input "text" at bounding box center [920, 471] width 279 height 45
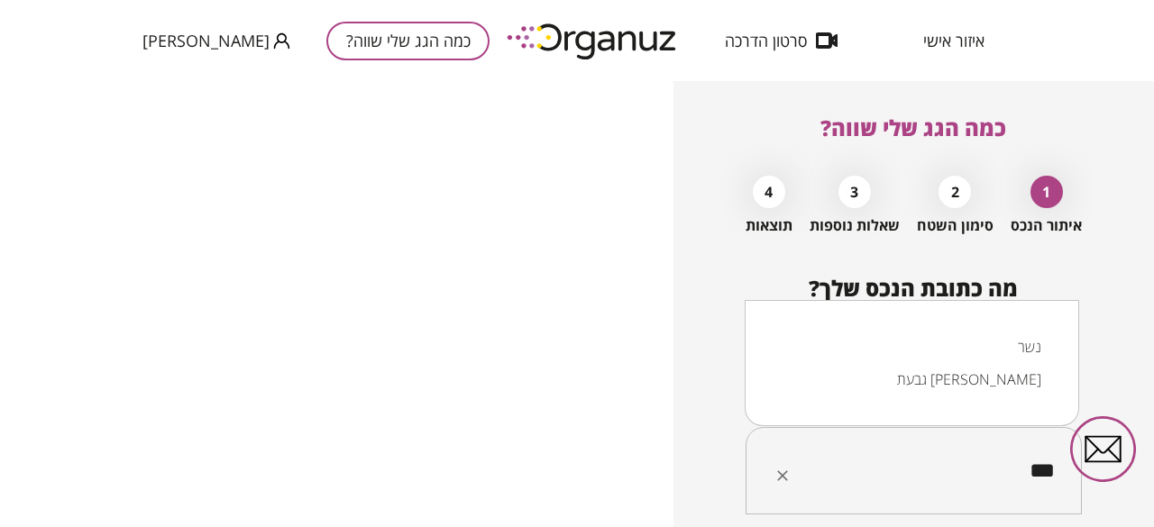
click at [1031, 356] on li "נשר" at bounding box center [912, 347] width 288 height 32
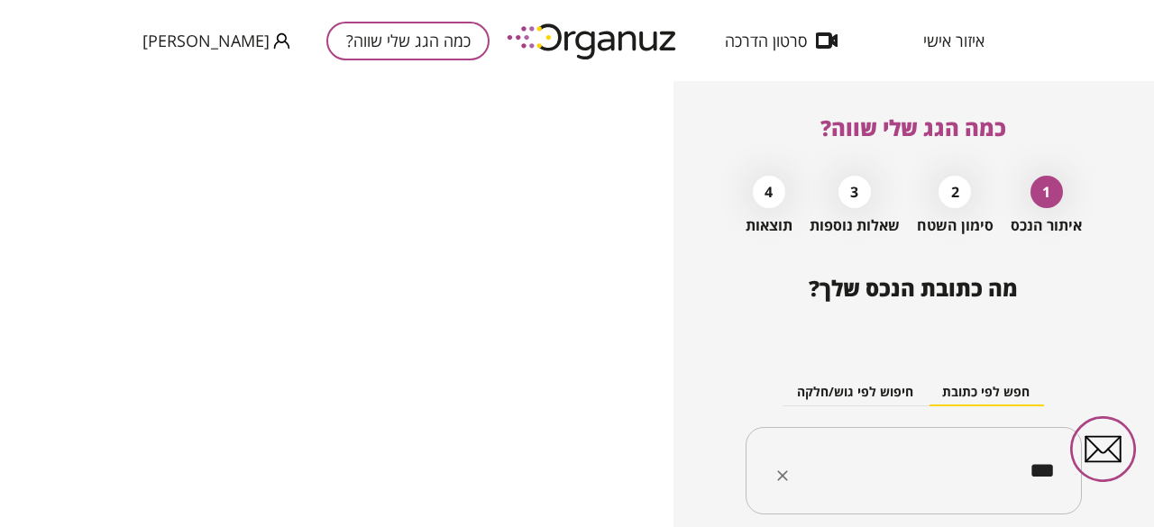
type input "***"
